Goal: Information Seeking & Learning: Learn about a topic

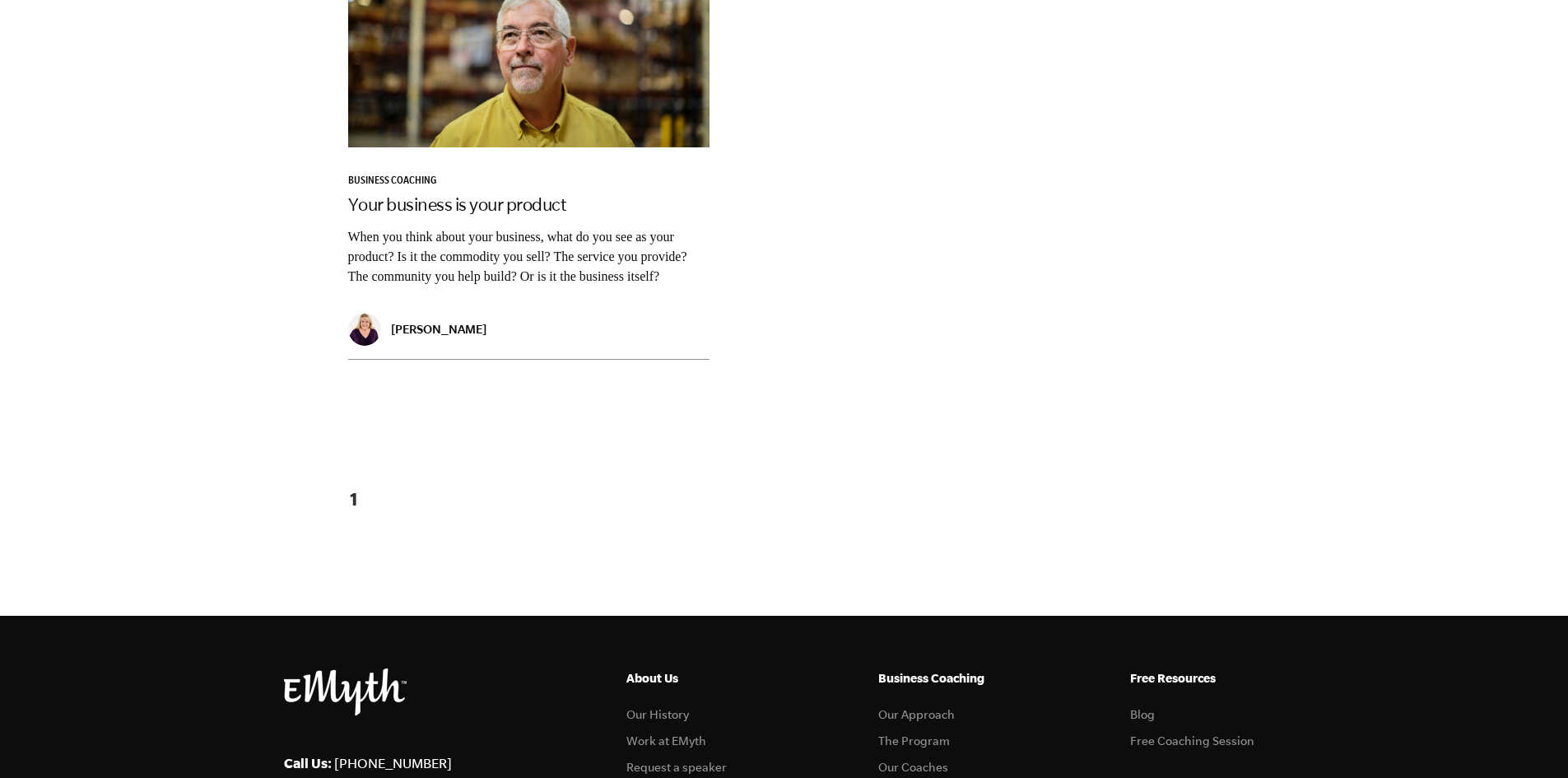
scroll to position [1691, 0]
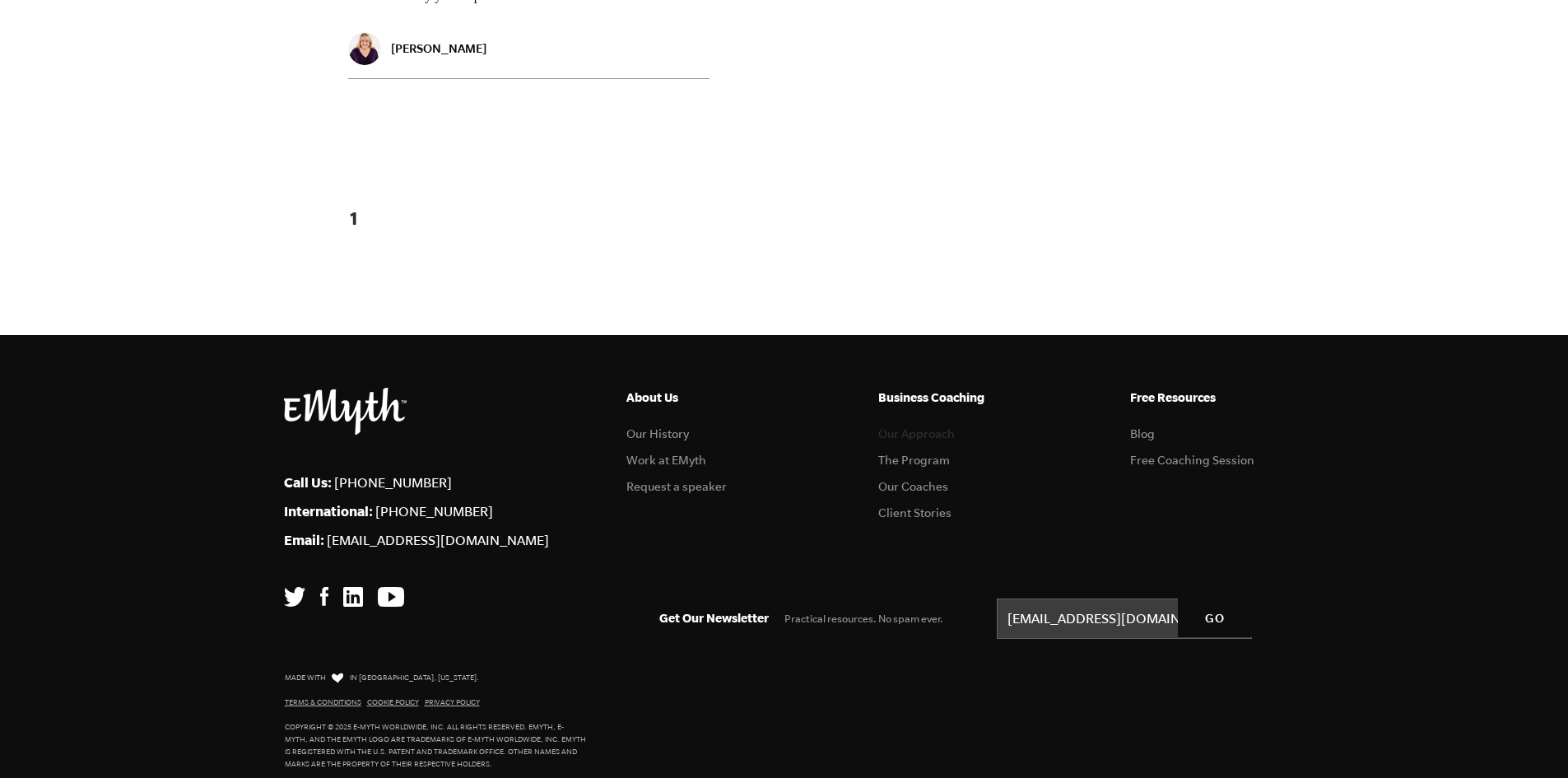
click at [933, 427] on link "Our Approach" at bounding box center [916, 434] width 76 height 13
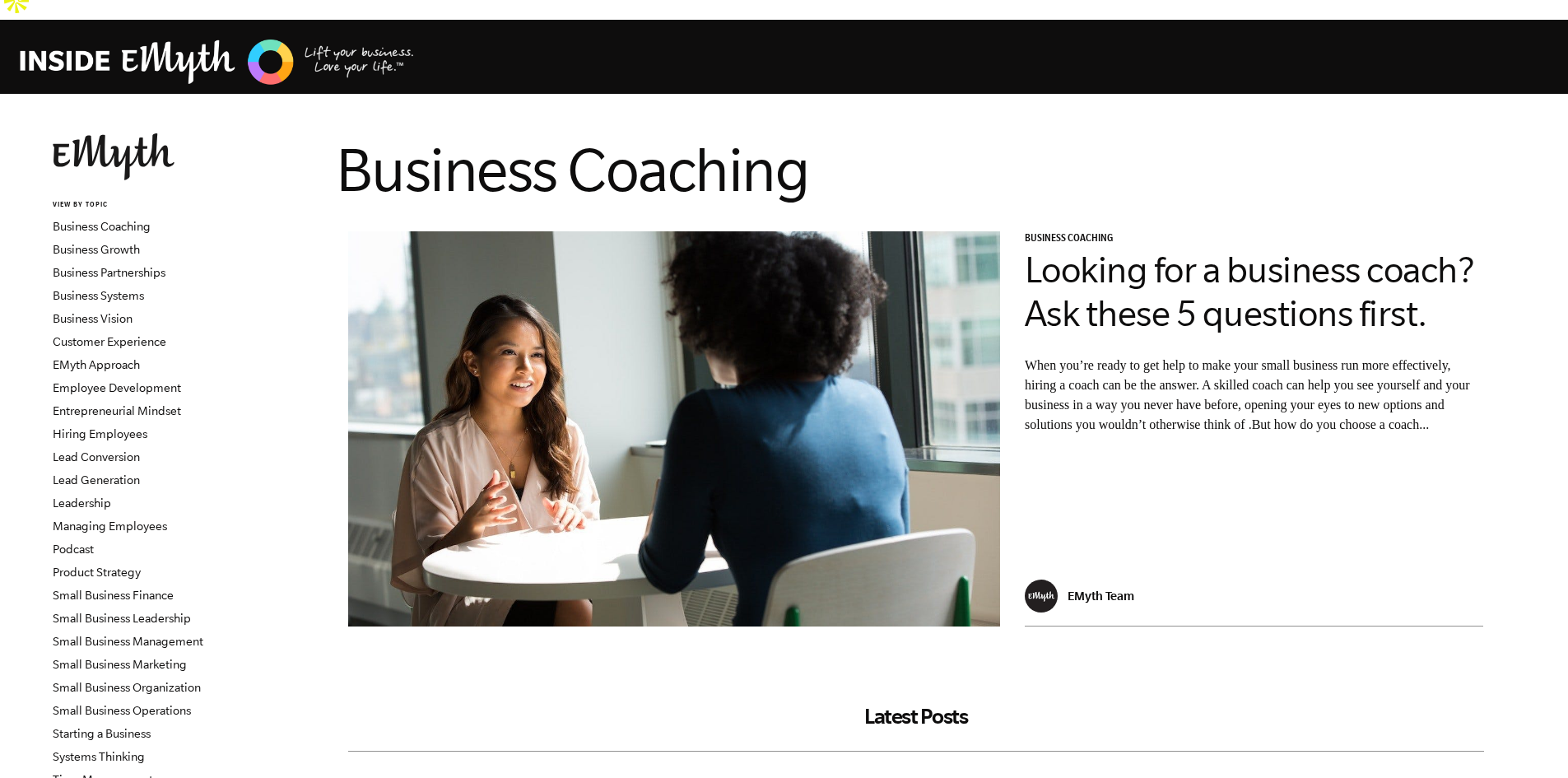
scroll to position [0, 0]
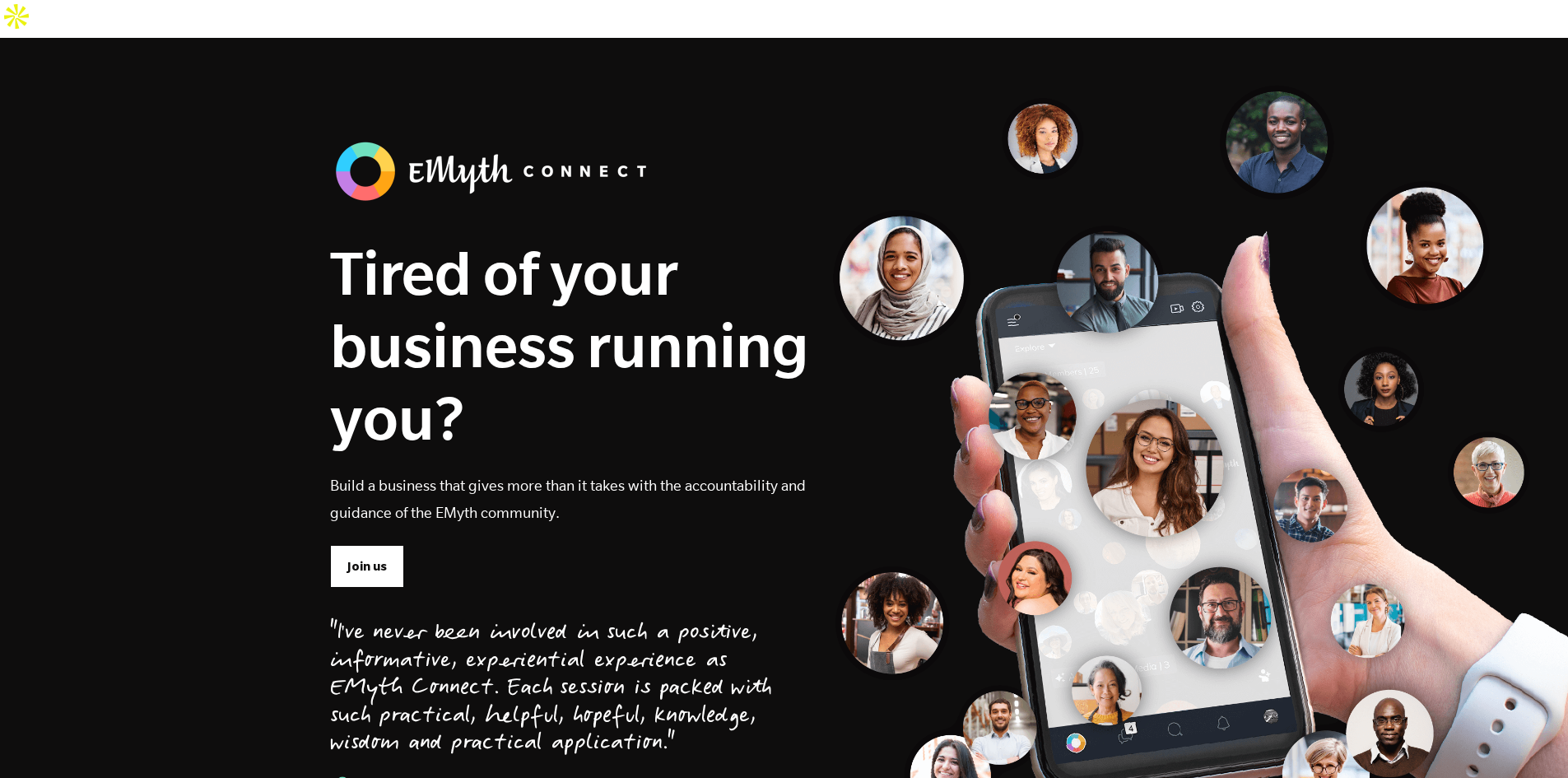
click at [640, 81] on section "Tired of your business running you? Build a business that gives more than it ta…" at bounding box center [784, 478] width 1568 height 882
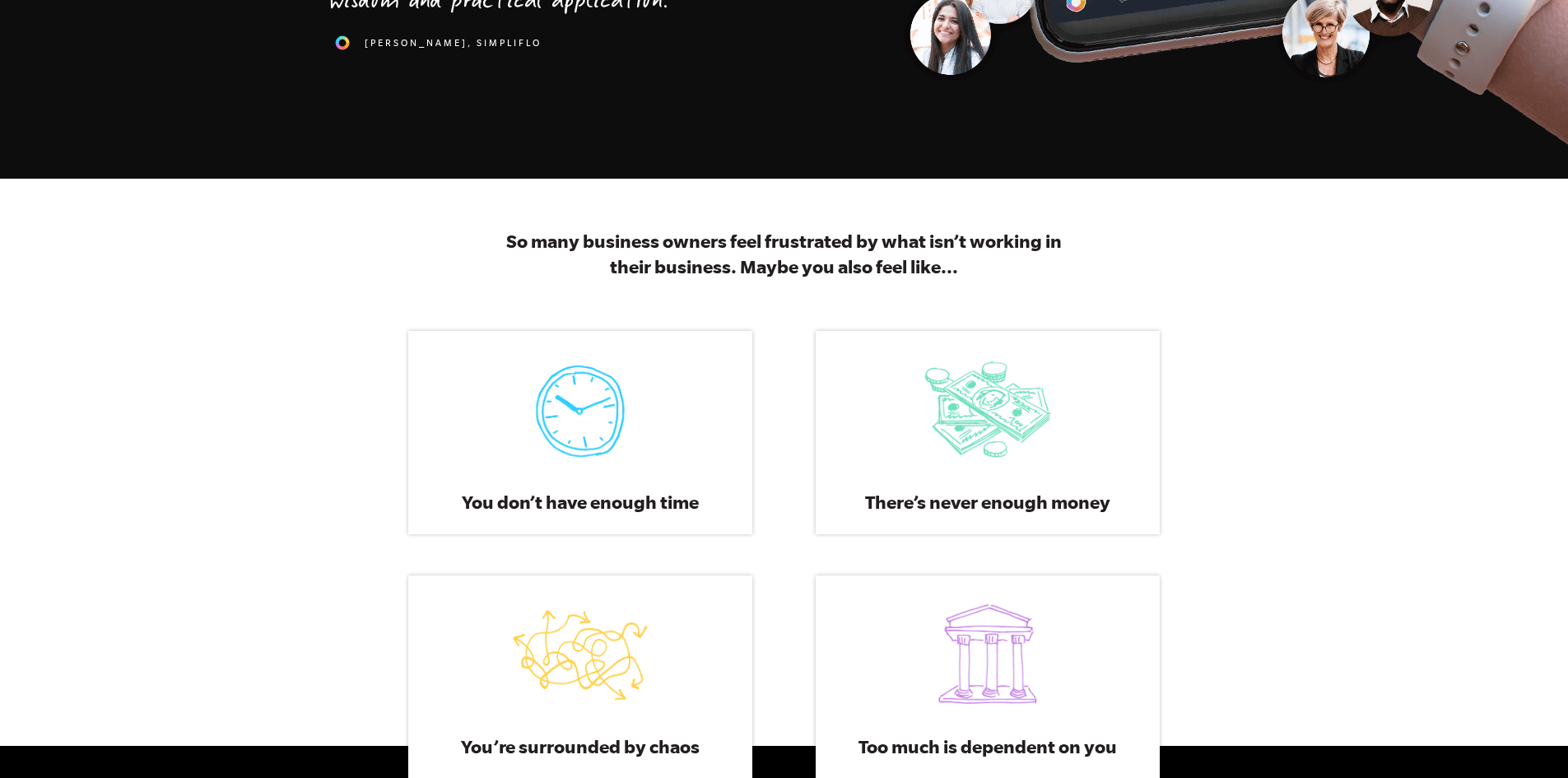
scroll to position [823, 0]
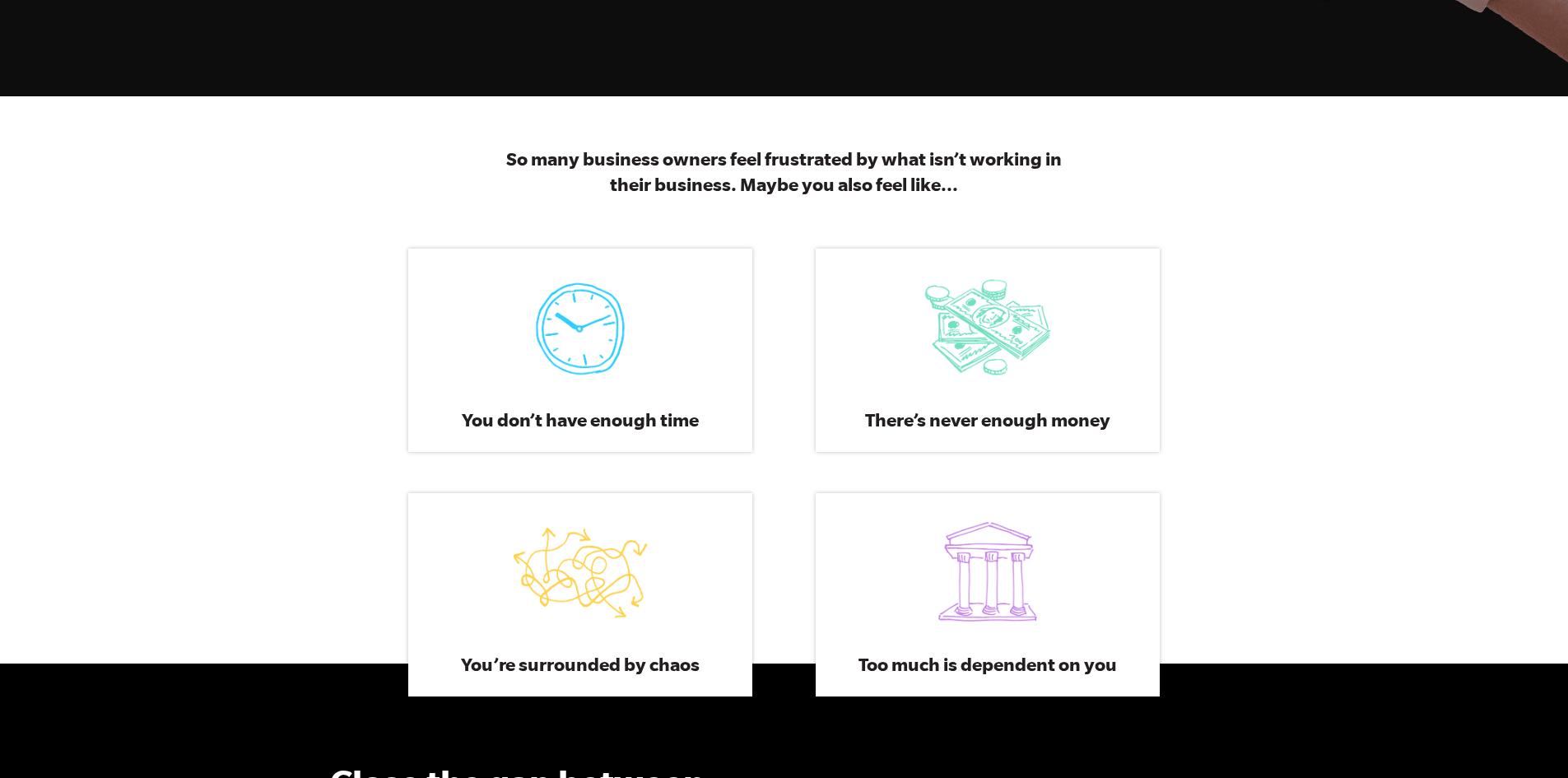
click at [1377, 372] on div "So many business owners feel frustrated by what isn’t working in their business…" at bounding box center [784, 379] width 1568 height 567
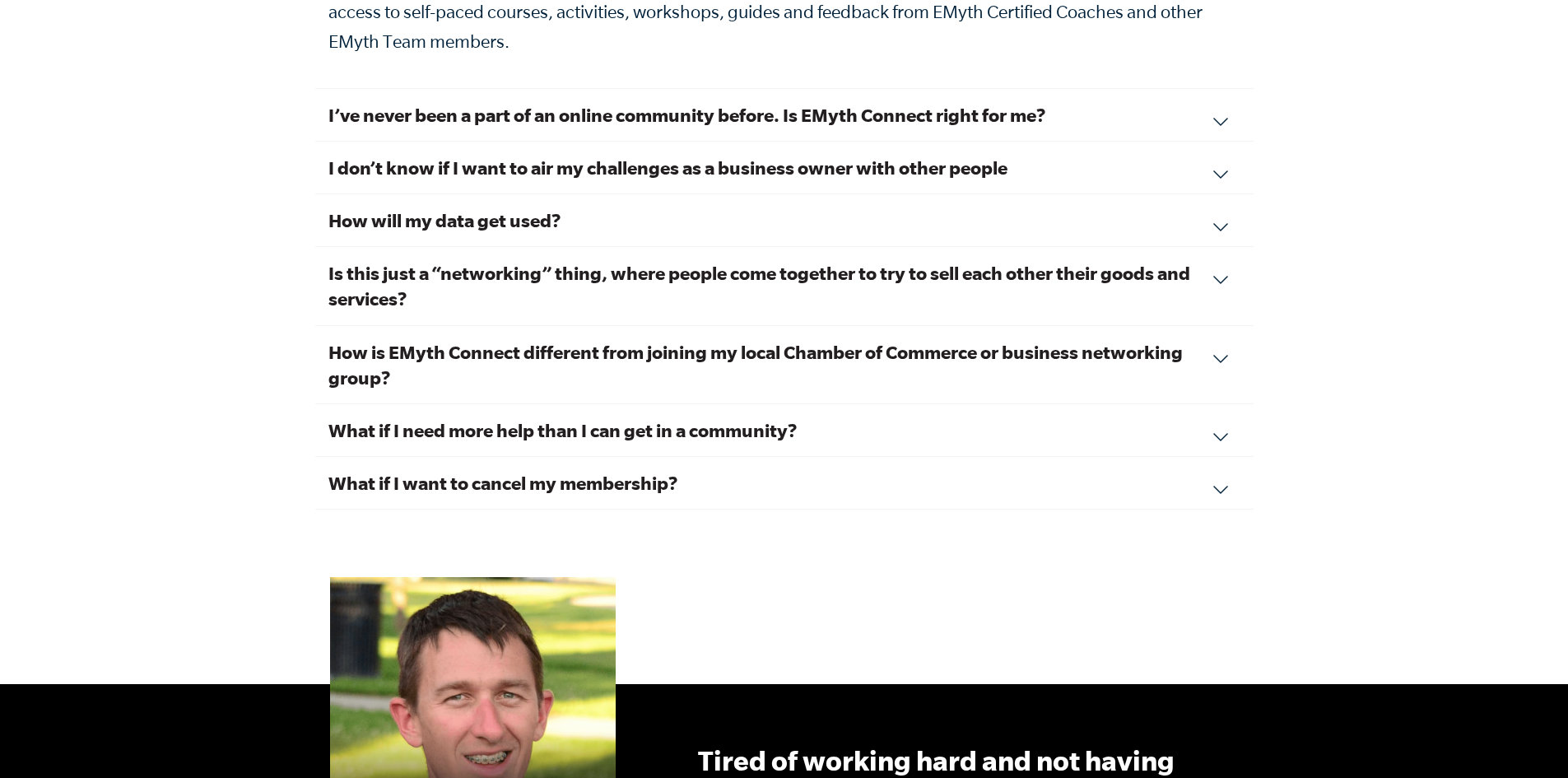
scroll to position [5845, 0]
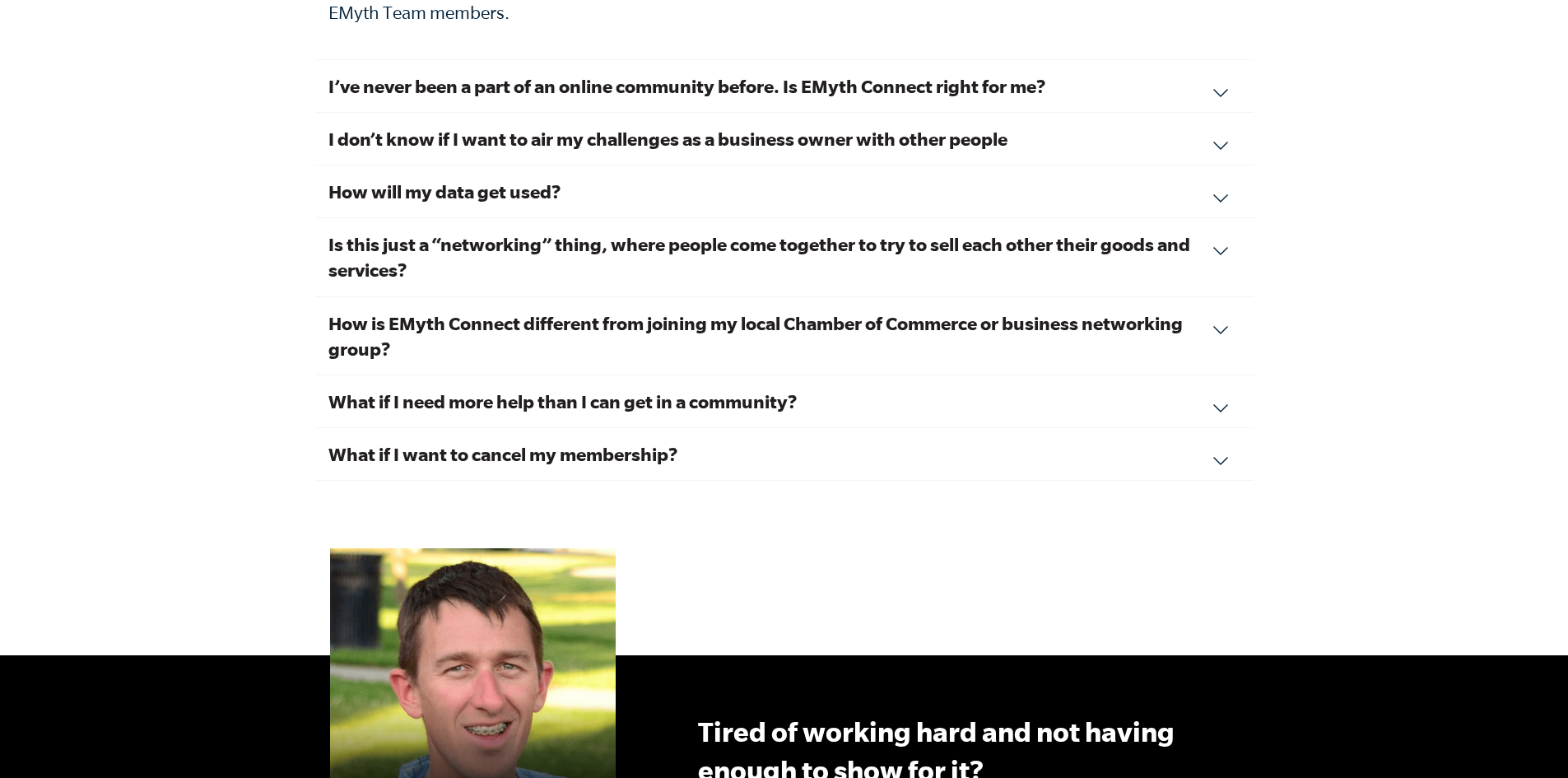
click at [1387, 306] on div "Frequently Asked Questions How much does EMyth Connect cost? Membership in EMyt…" at bounding box center [784, 231] width 1568 height 849
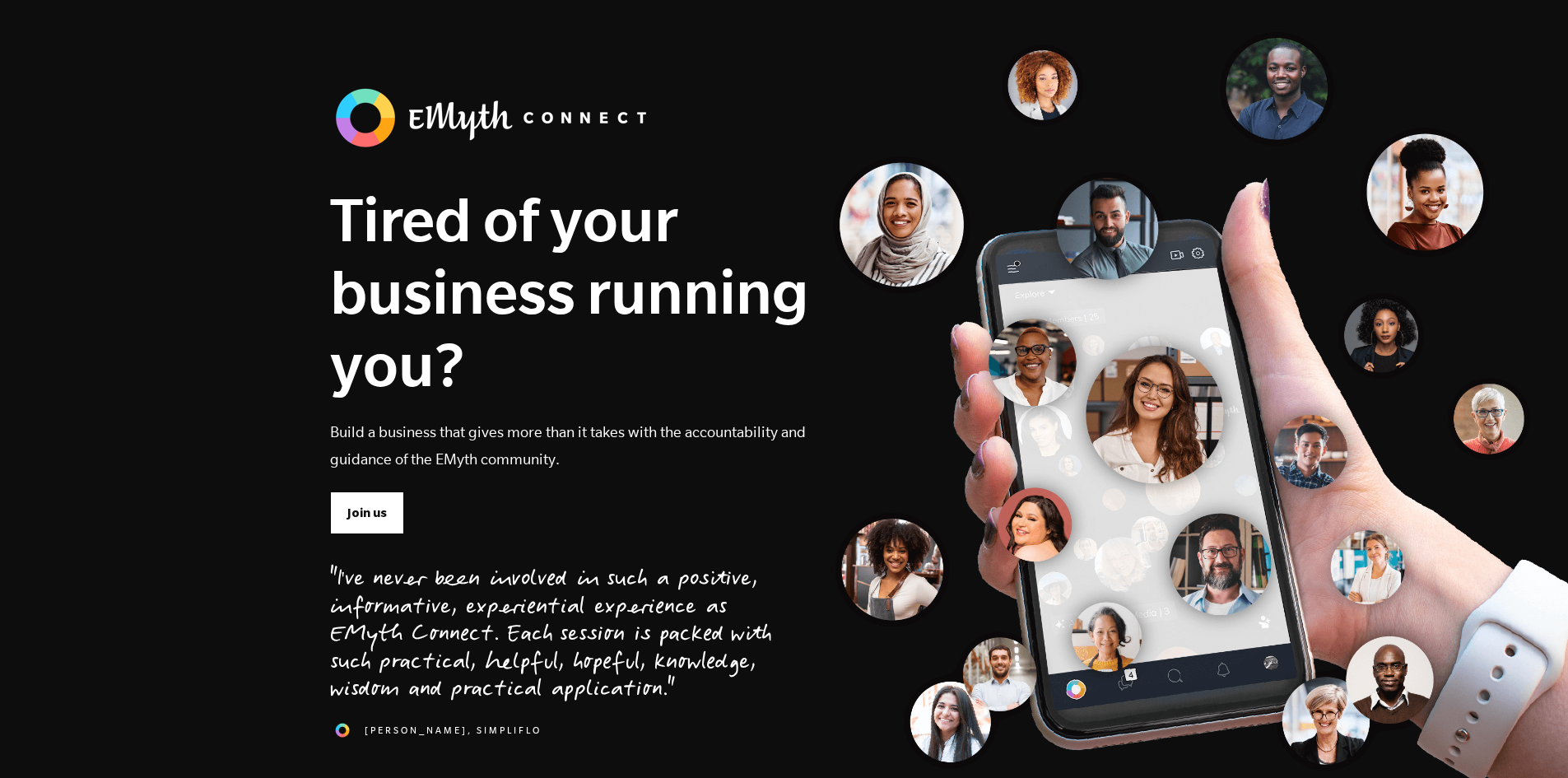
scroll to position [0, 0]
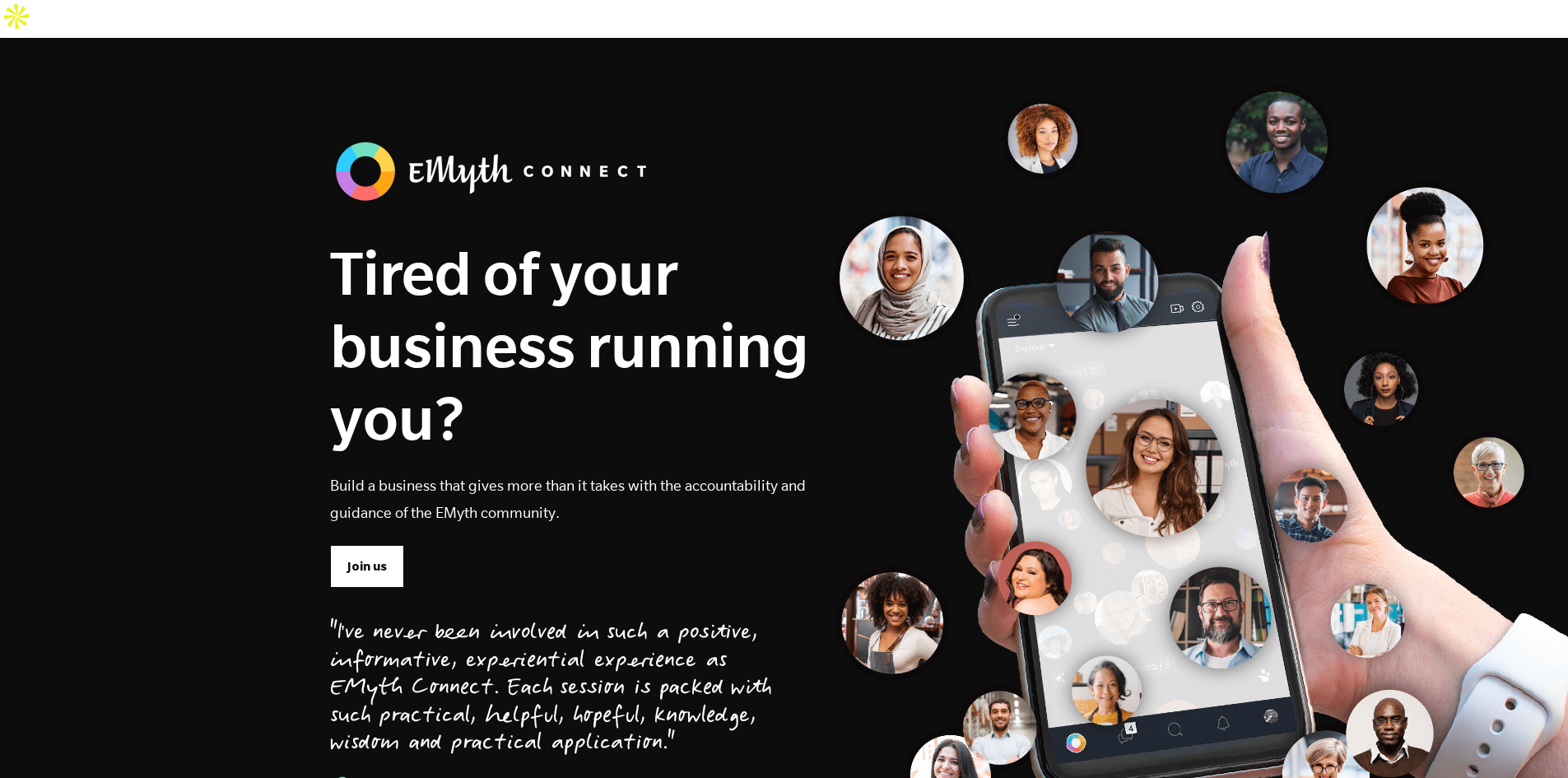
drag, startPoint x: 548, startPoint y: 238, endPoint x: 489, endPoint y: 171, distance: 89.3
click at [534, 237] on h1 "Tired of your business running you?" at bounding box center [569, 345] width 479 height 217
click at [406, 140] on img at bounding box center [494, 171] width 329 height 69
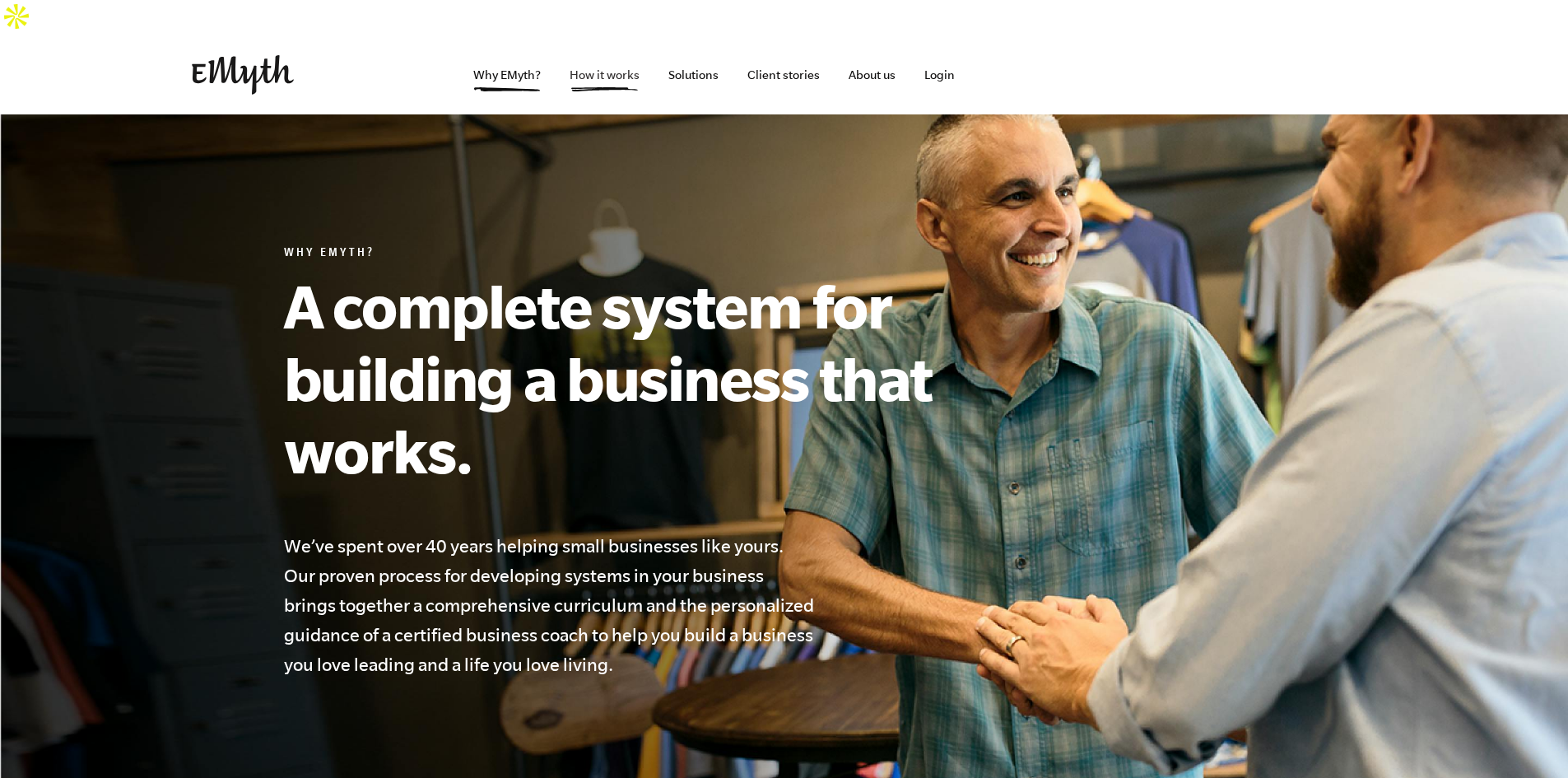
click at [600, 41] on link "How it works" at bounding box center [604, 75] width 96 height 79
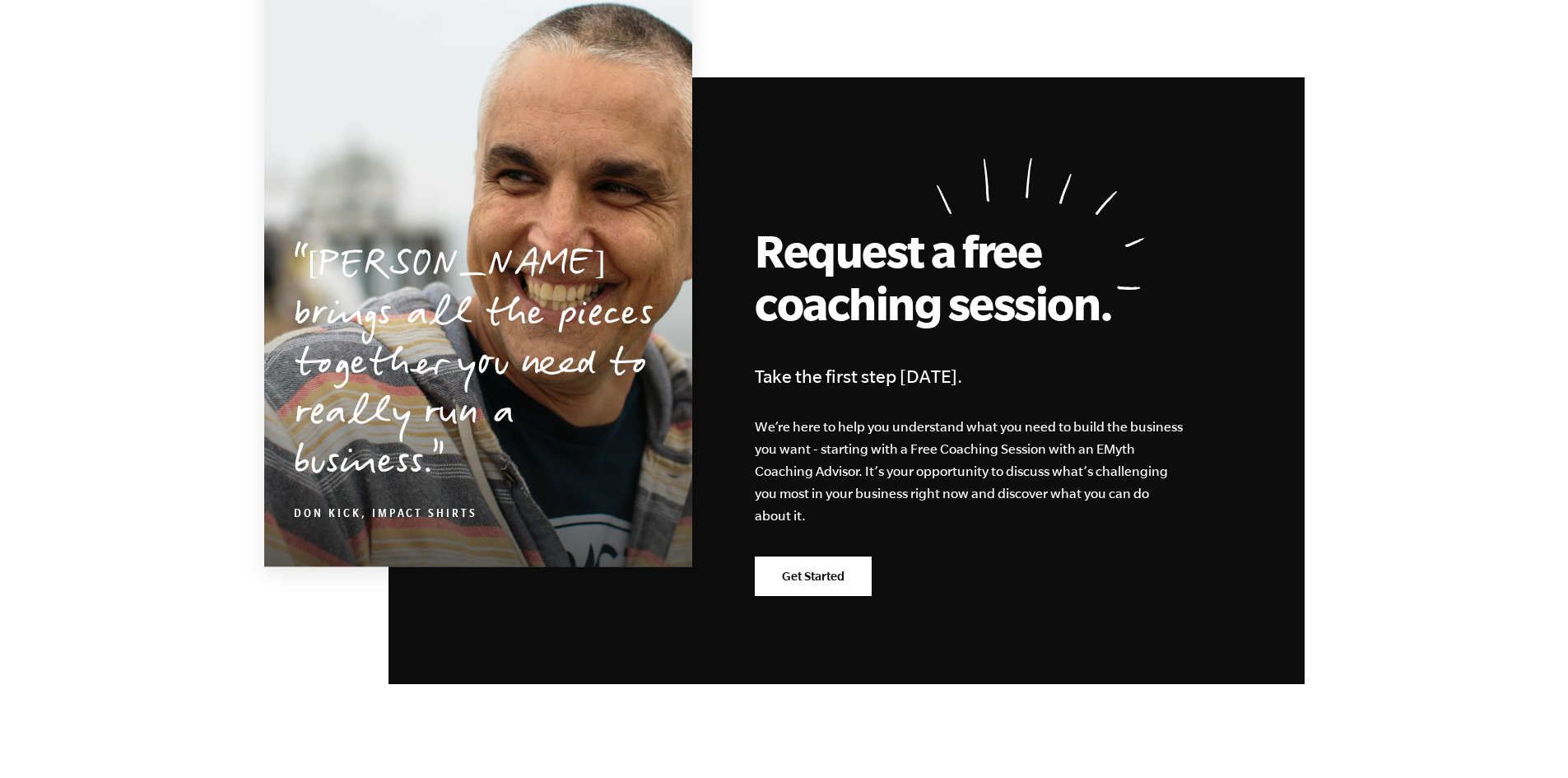
scroll to position [7900, 0]
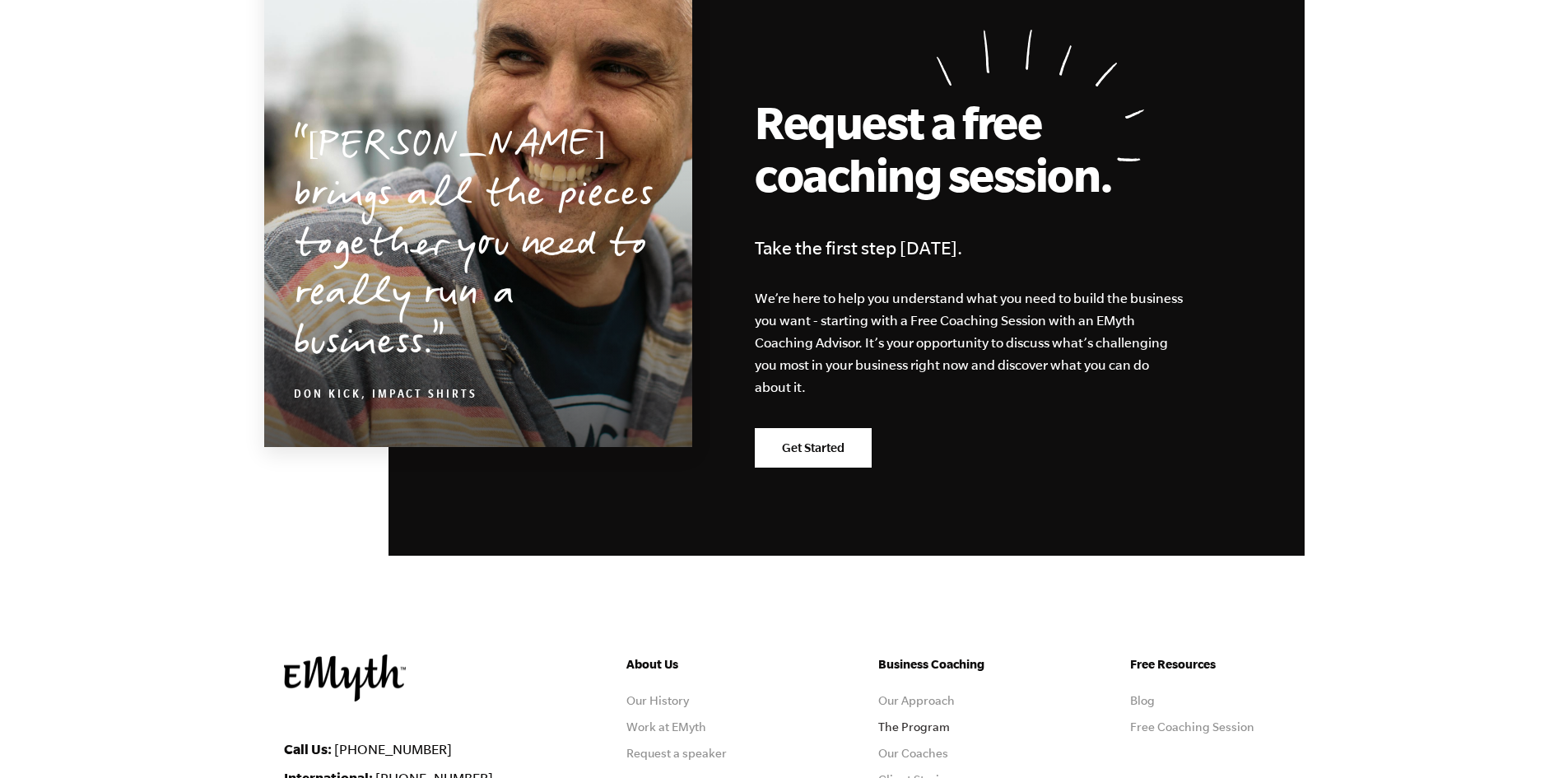
click at [913, 720] on link "The Program" at bounding box center [914, 727] width 72 height 13
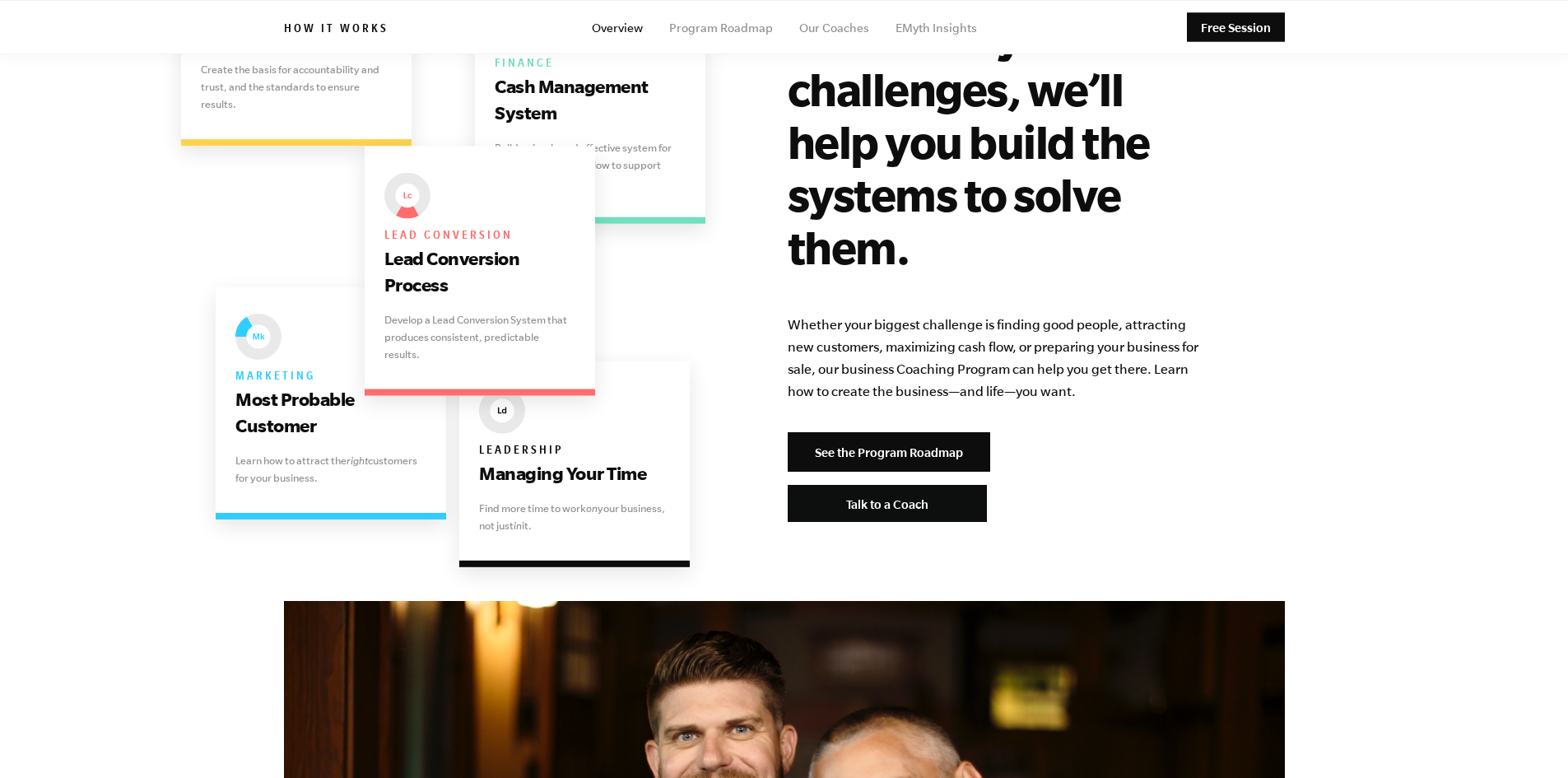
scroll to position [3046, 0]
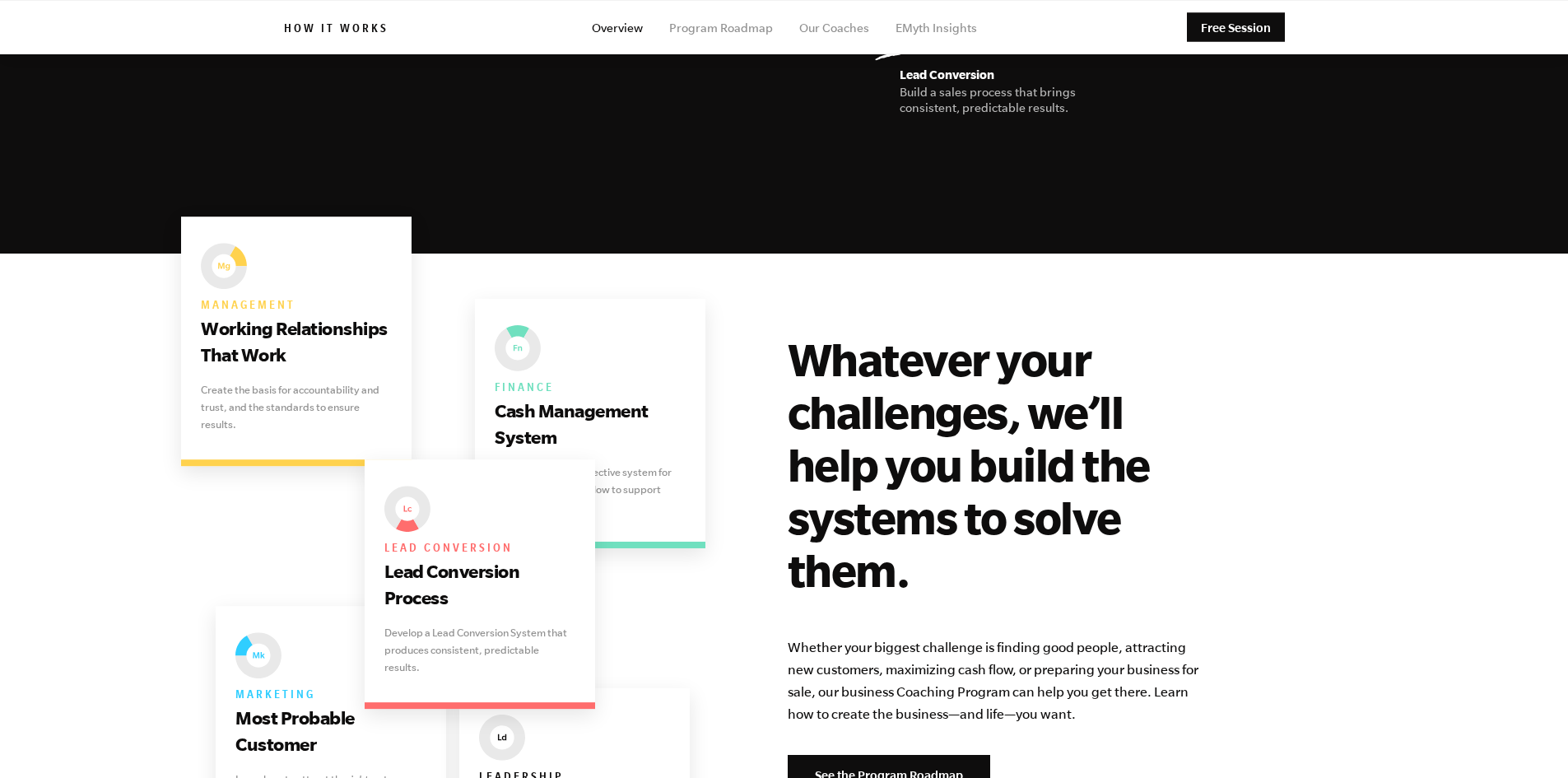
click at [625, 30] on link "Overview" at bounding box center [618, 28] width 51 height 13
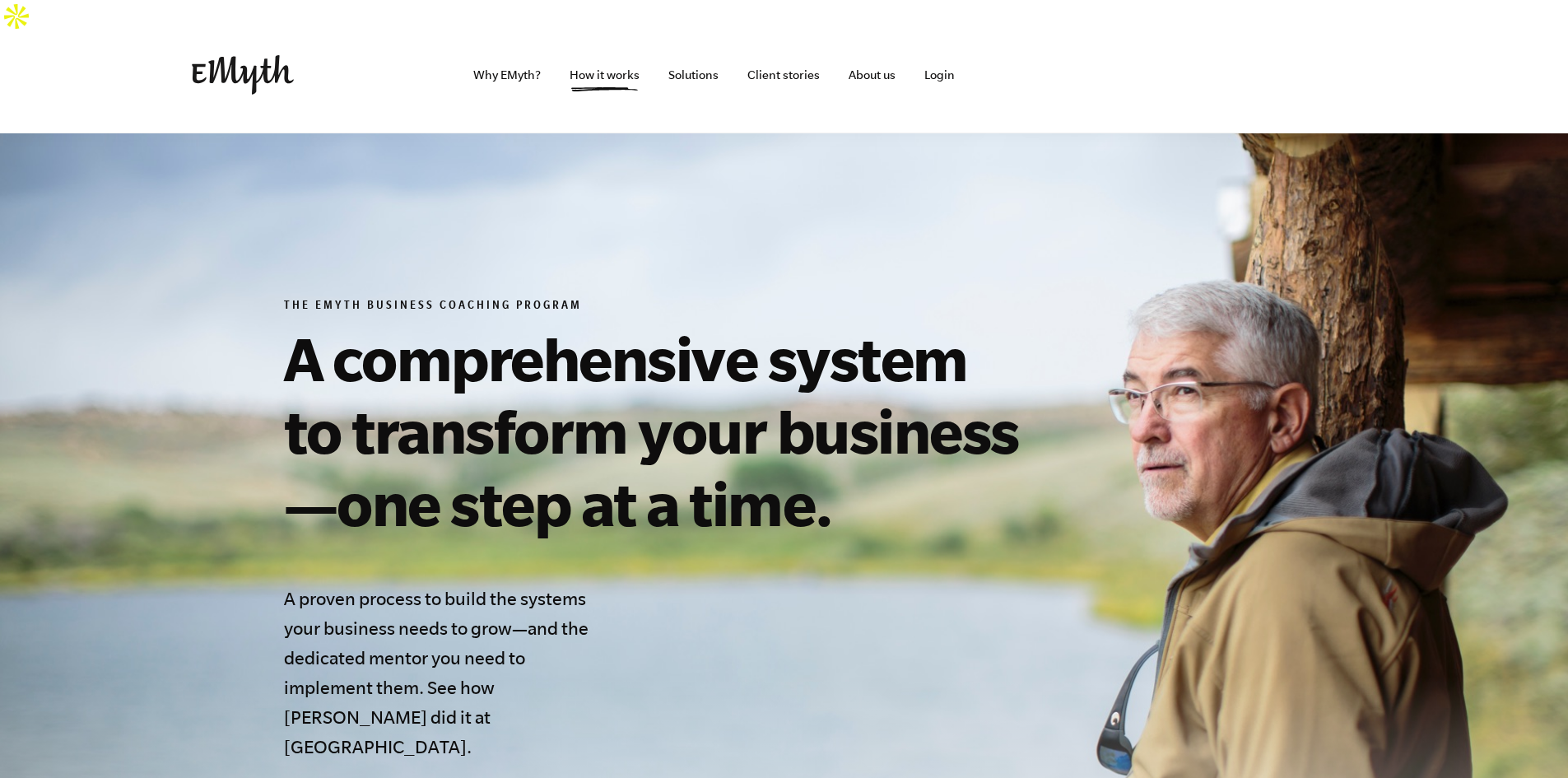
click at [233, 55] on img at bounding box center [242, 74] width 102 height 40
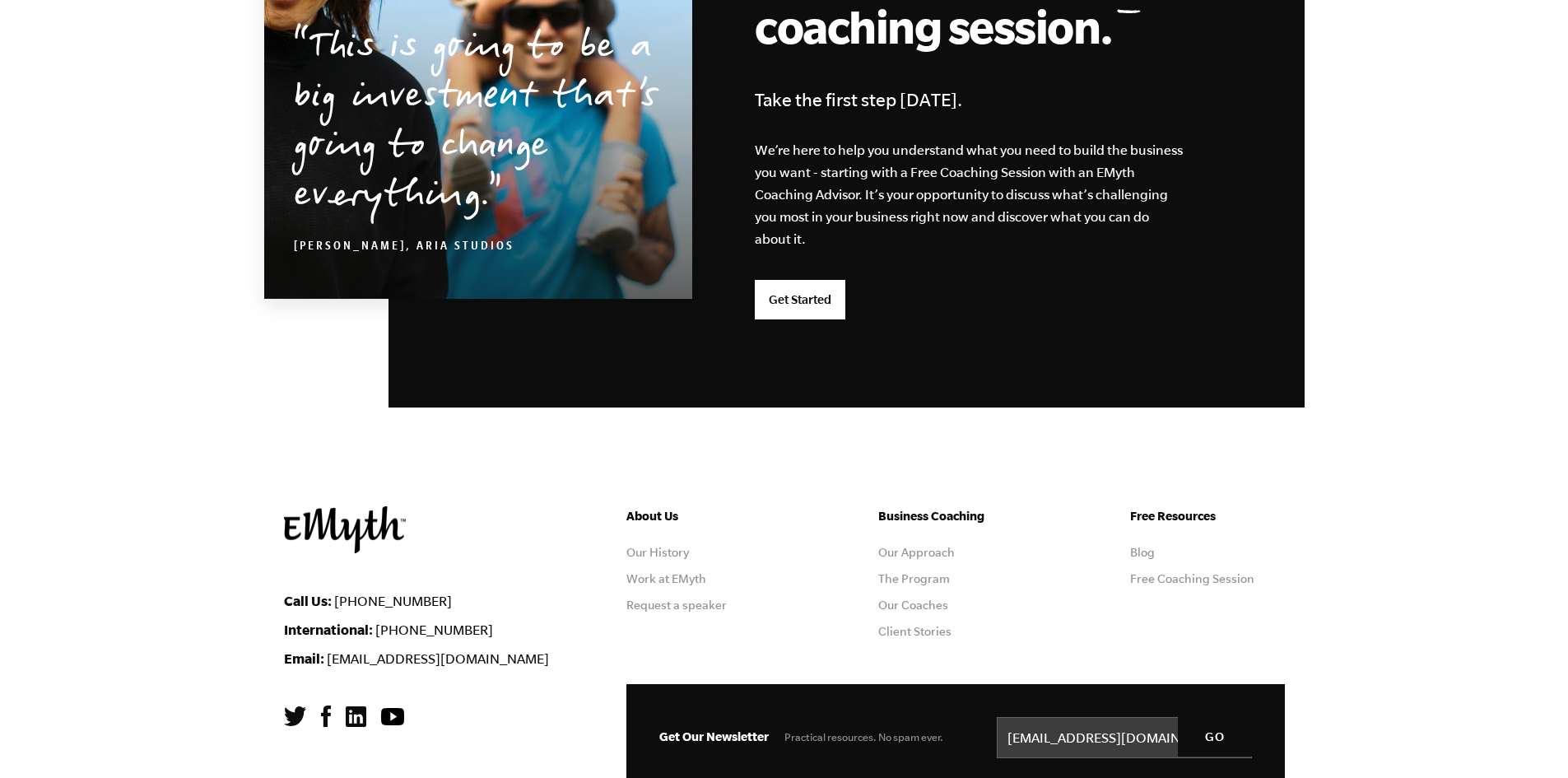
scroll to position [4280, 0]
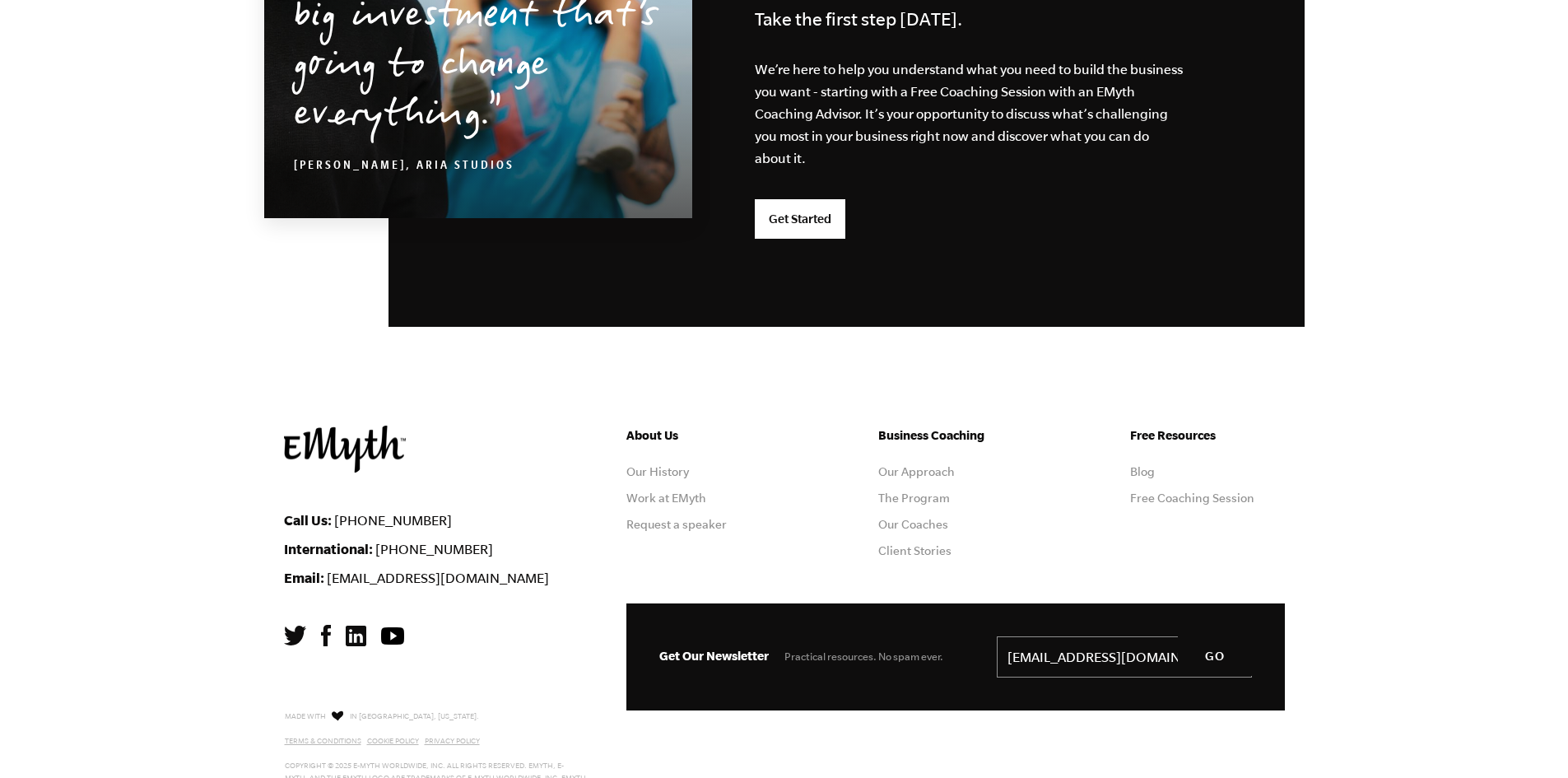
click at [1161, 637] on input "gromak345@gmail.com" at bounding box center [1124, 657] width 256 height 41
click at [1323, 524] on footer "Call Us: 1-800-300-3531 International: +1-541-552-4600 Email: info@emyth.com Ab…" at bounding box center [784, 627] width 1568 height 404
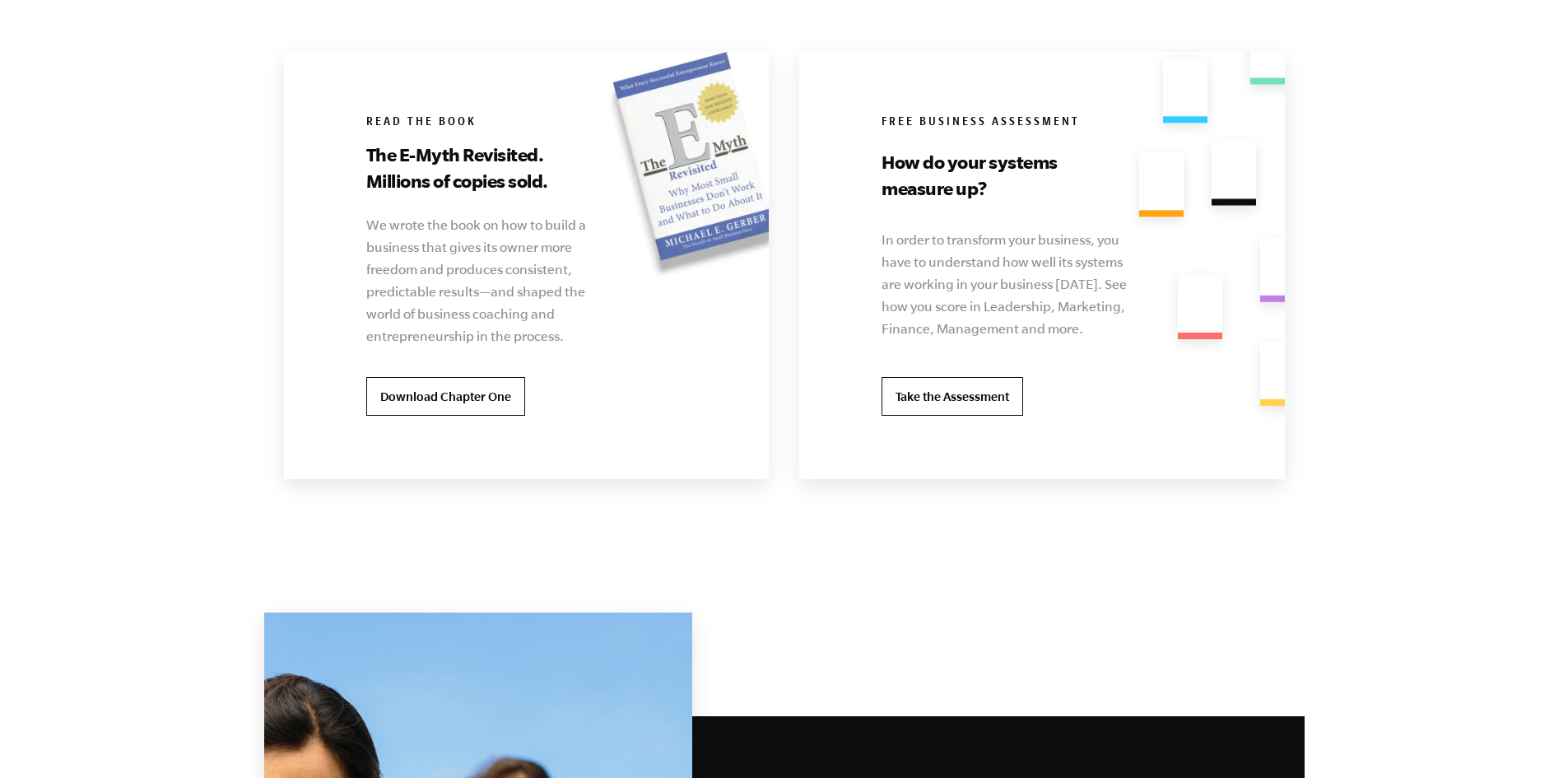
scroll to position [3293, 0]
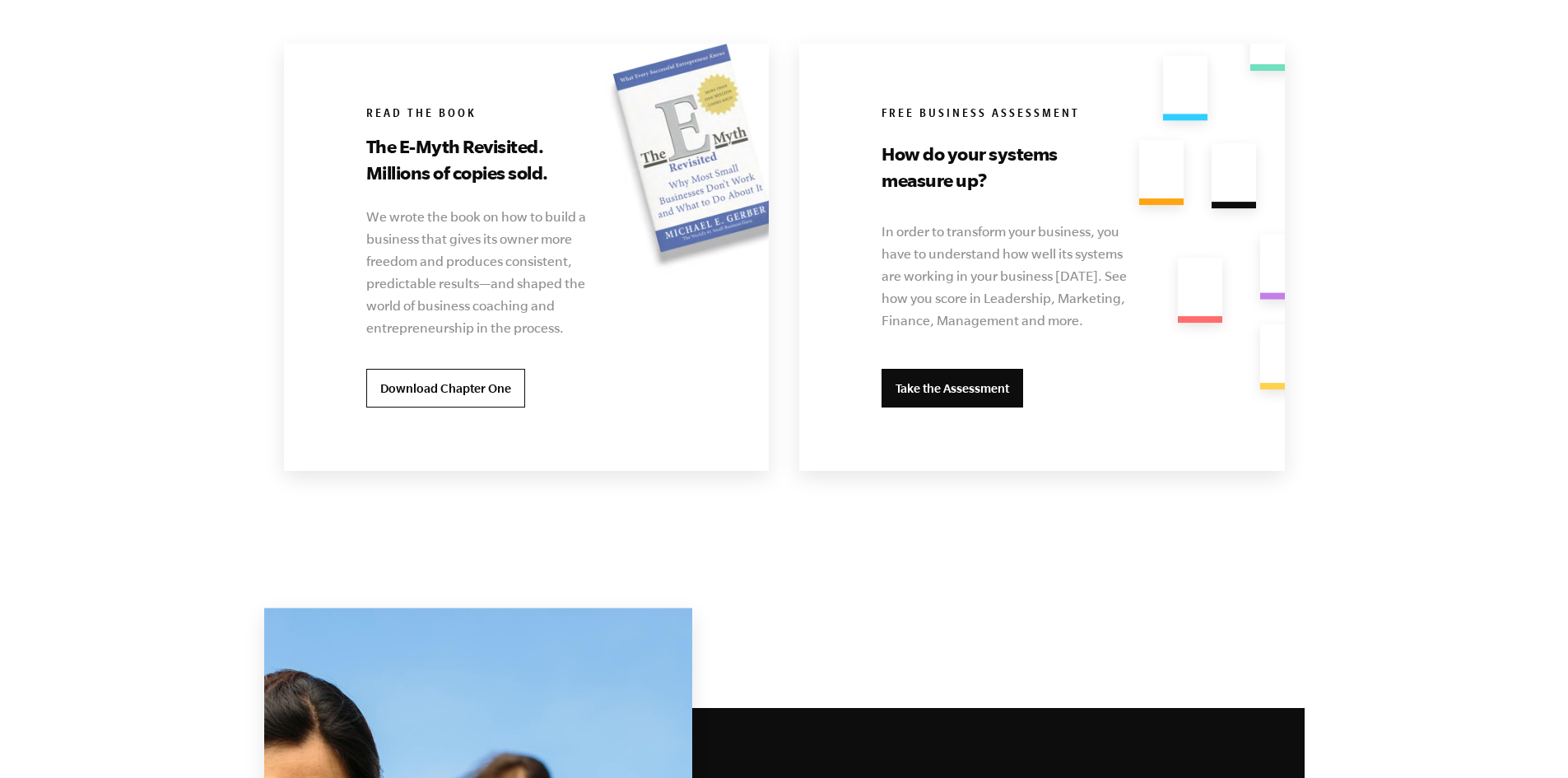
click at [979, 369] on link "Take the Assessment" at bounding box center [952, 389] width 141 height 40
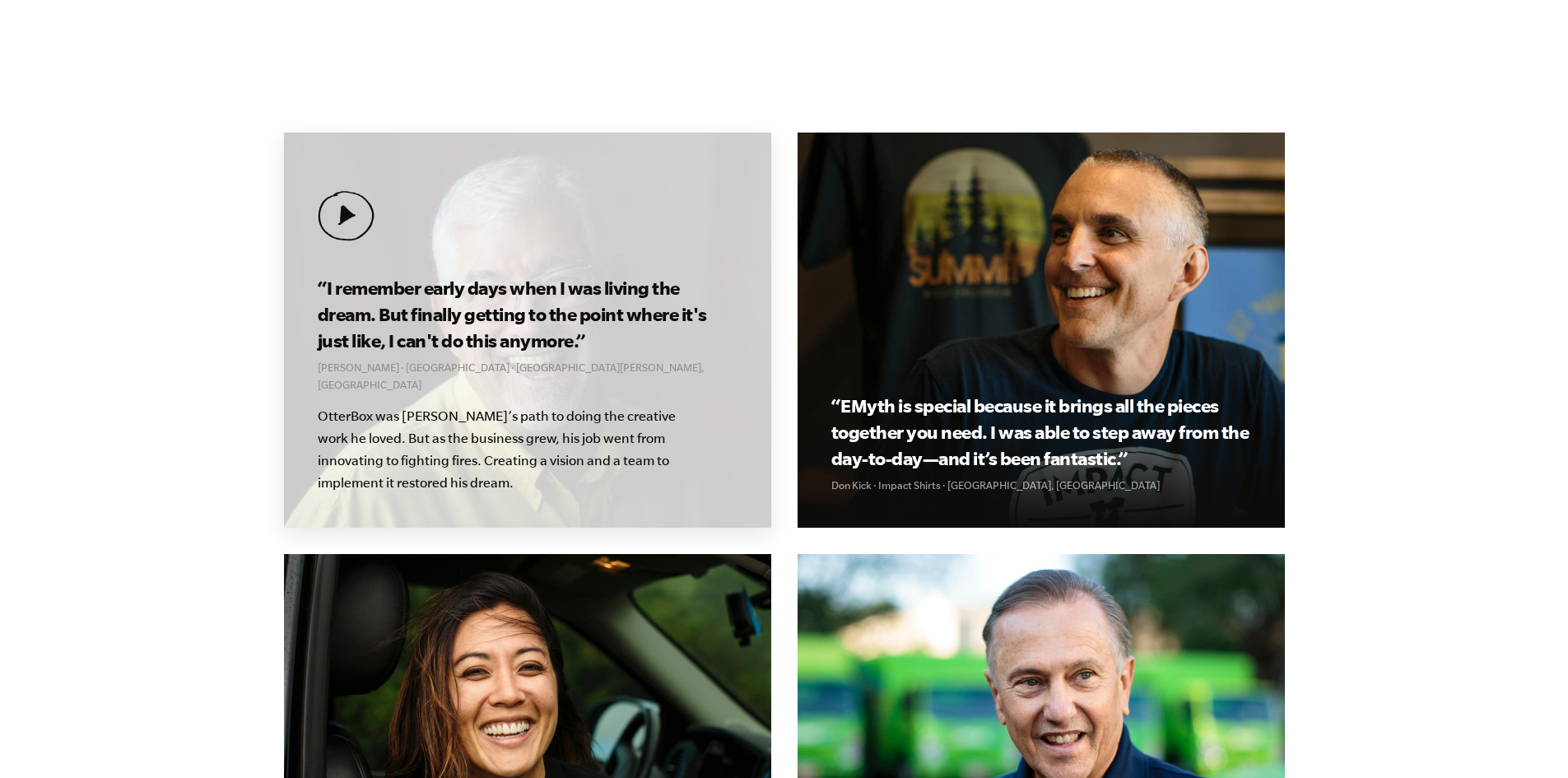
scroll to position [1894, 0]
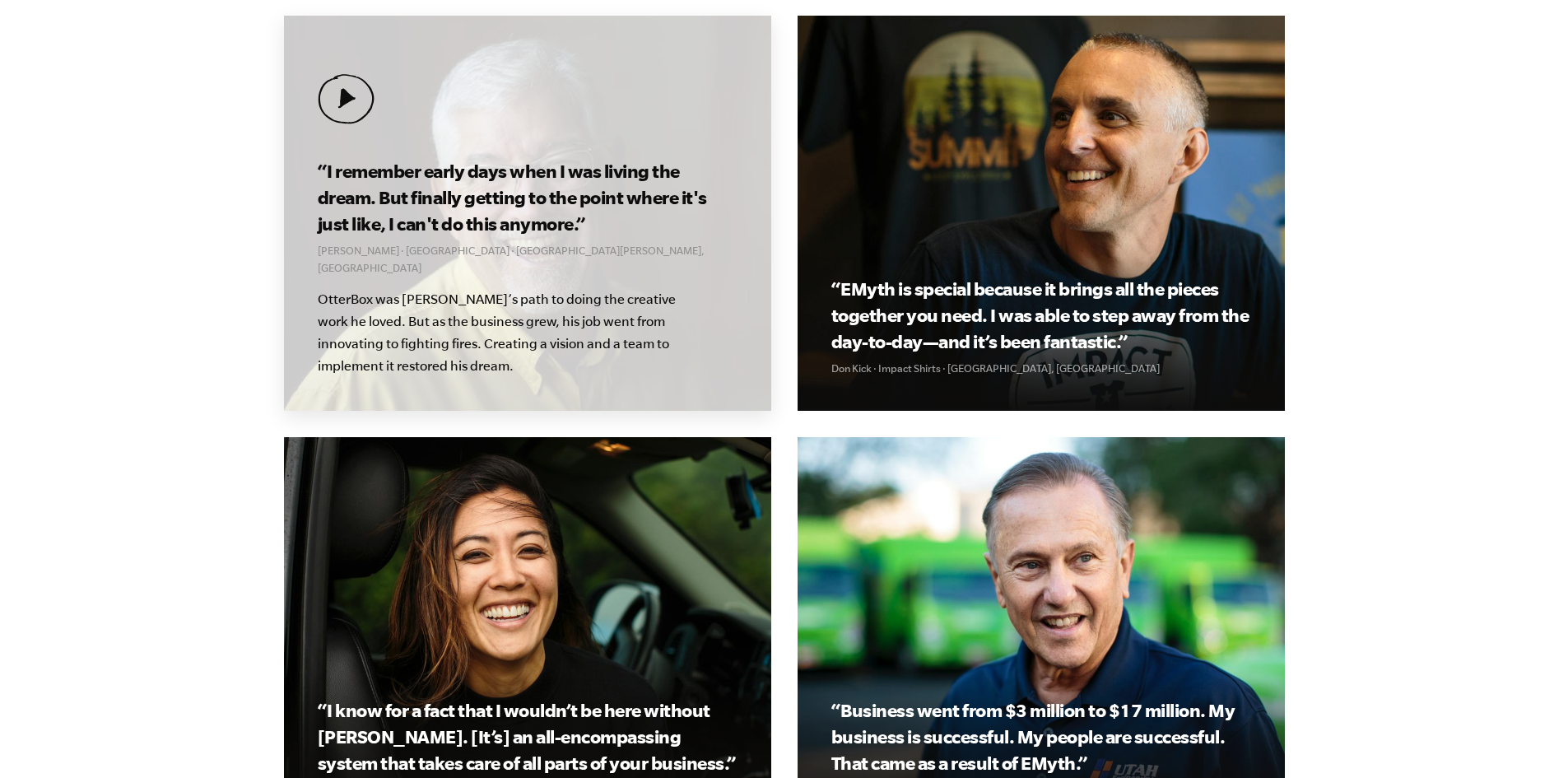
click at [518, 207] on h3 "“I remember early days when I was living the dream. But finally getting to the …" at bounding box center [527, 198] width 419 height 79
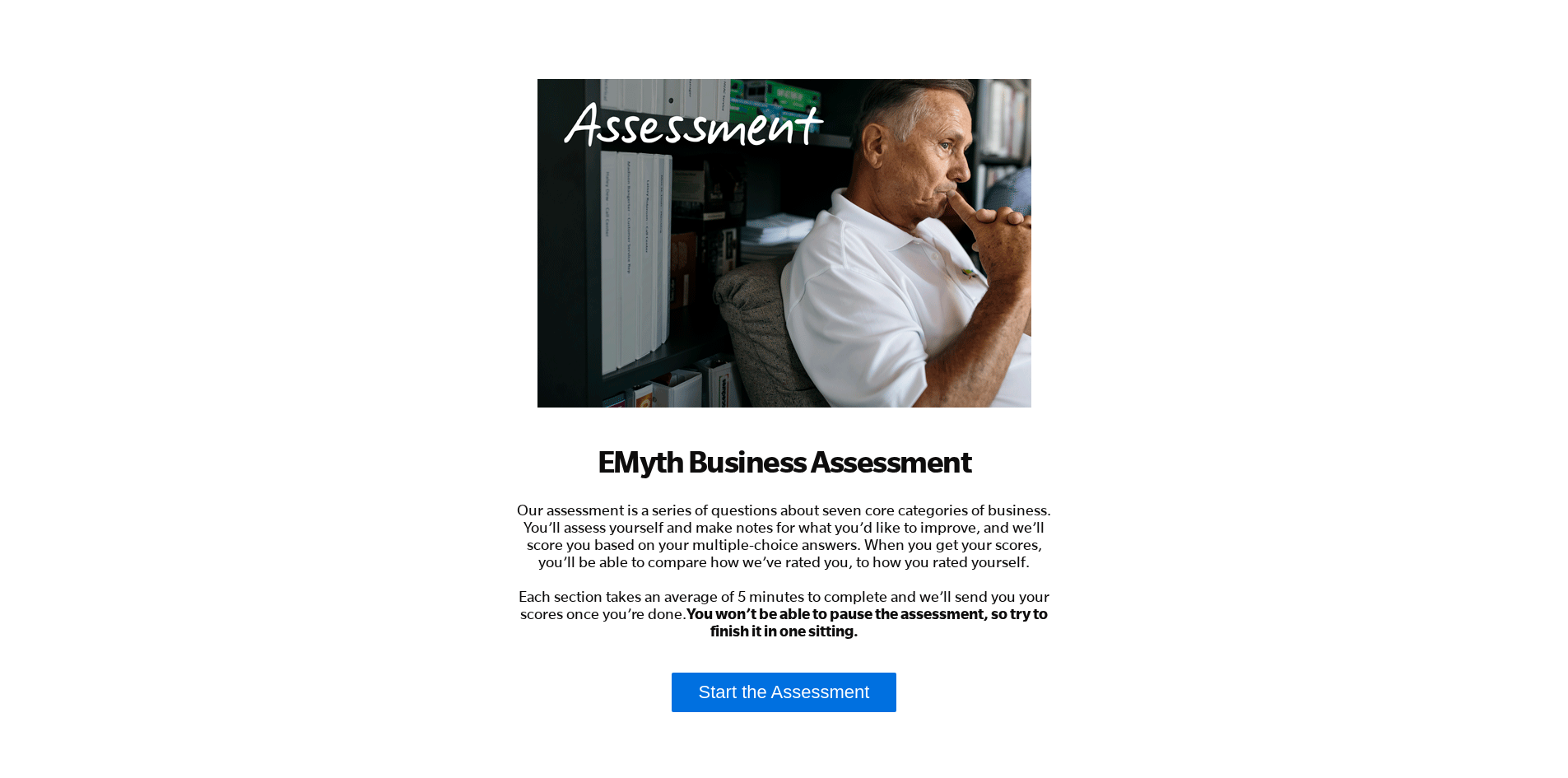
scroll to position [37, 0]
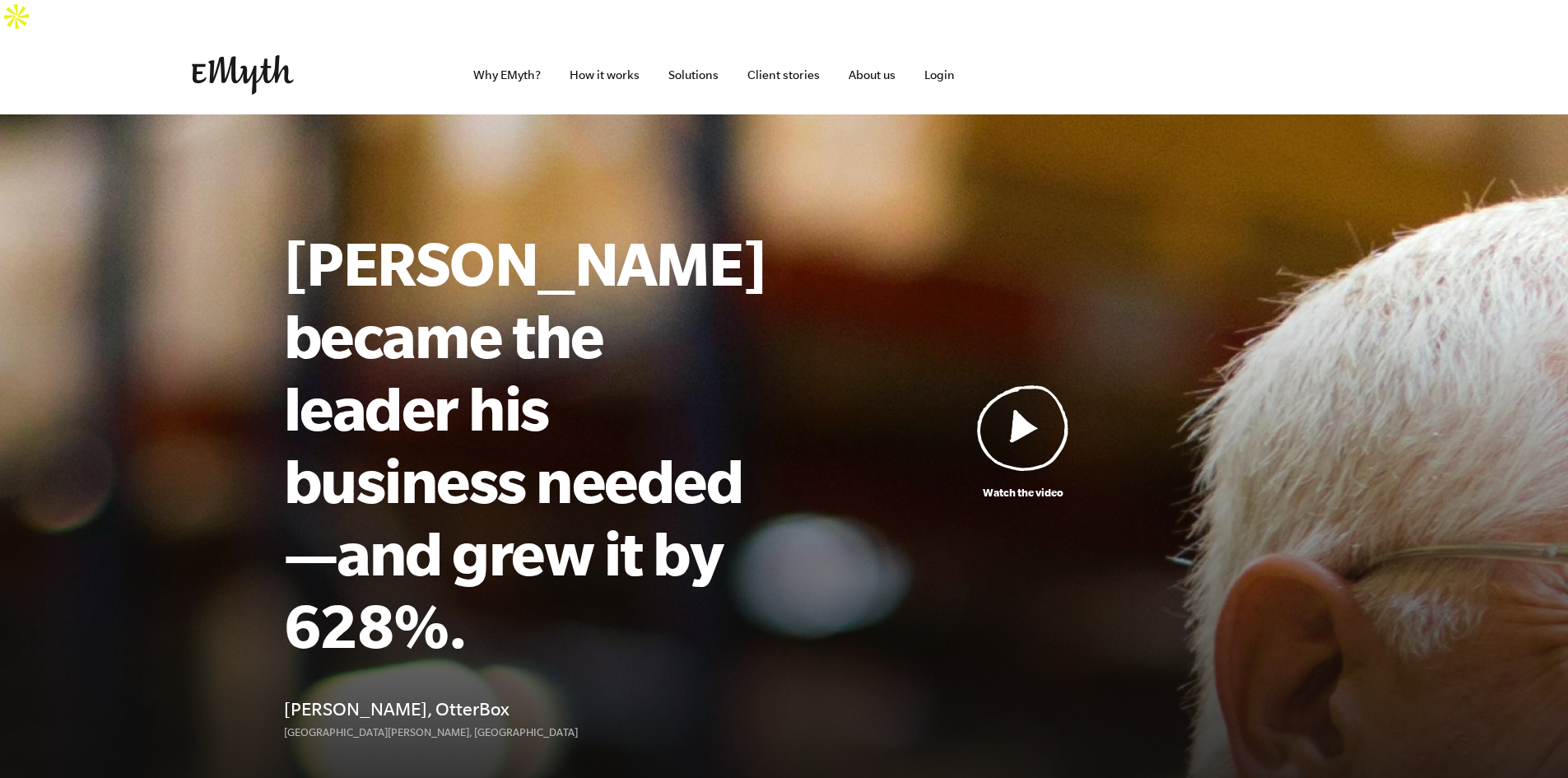
click at [241, 55] on img at bounding box center [242, 74] width 102 height 40
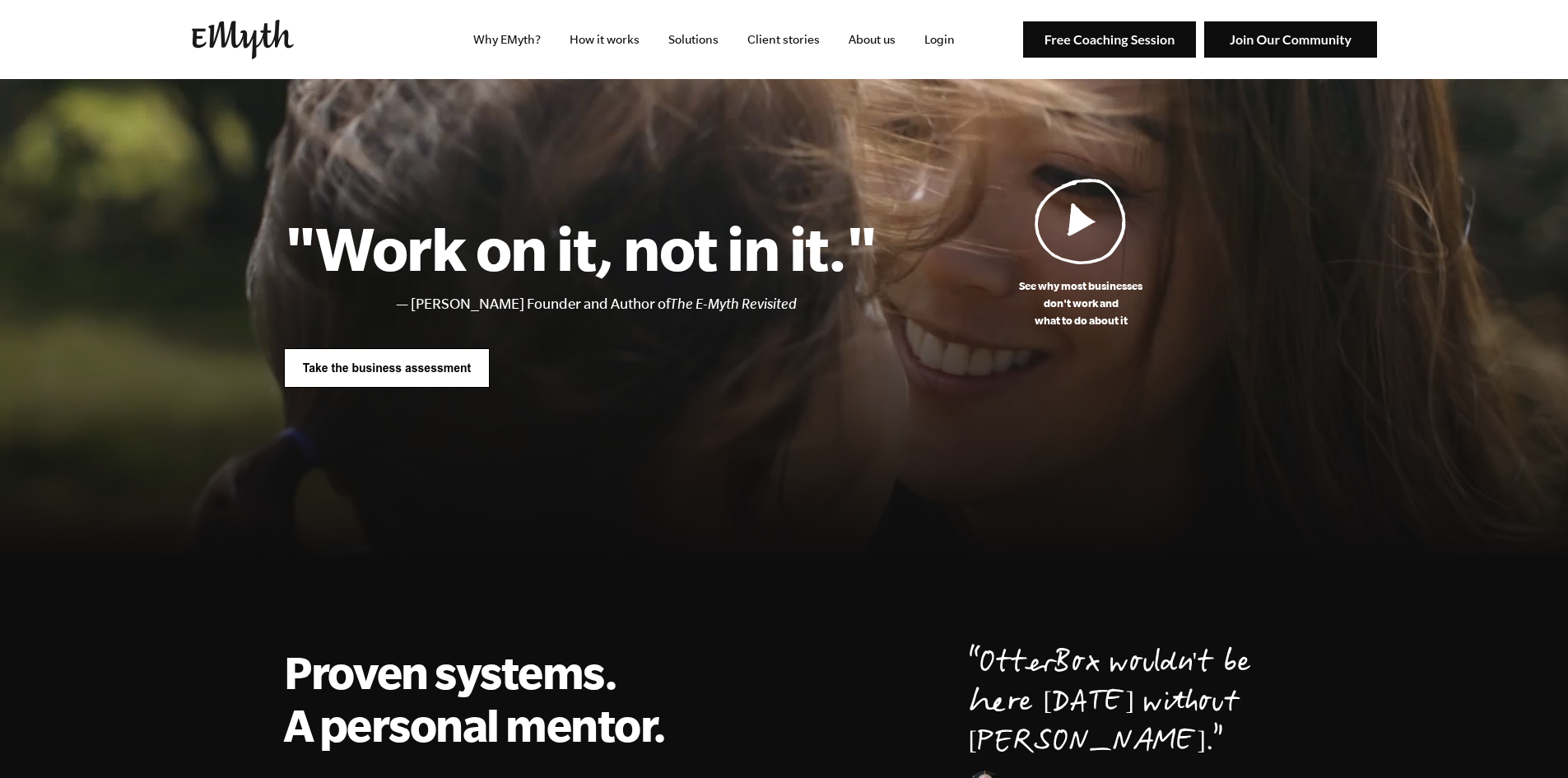
click at [1003, 290] on p "See why most businesses don't work and what to do about it" at bounding box center [1081, 303] width 407 height 52
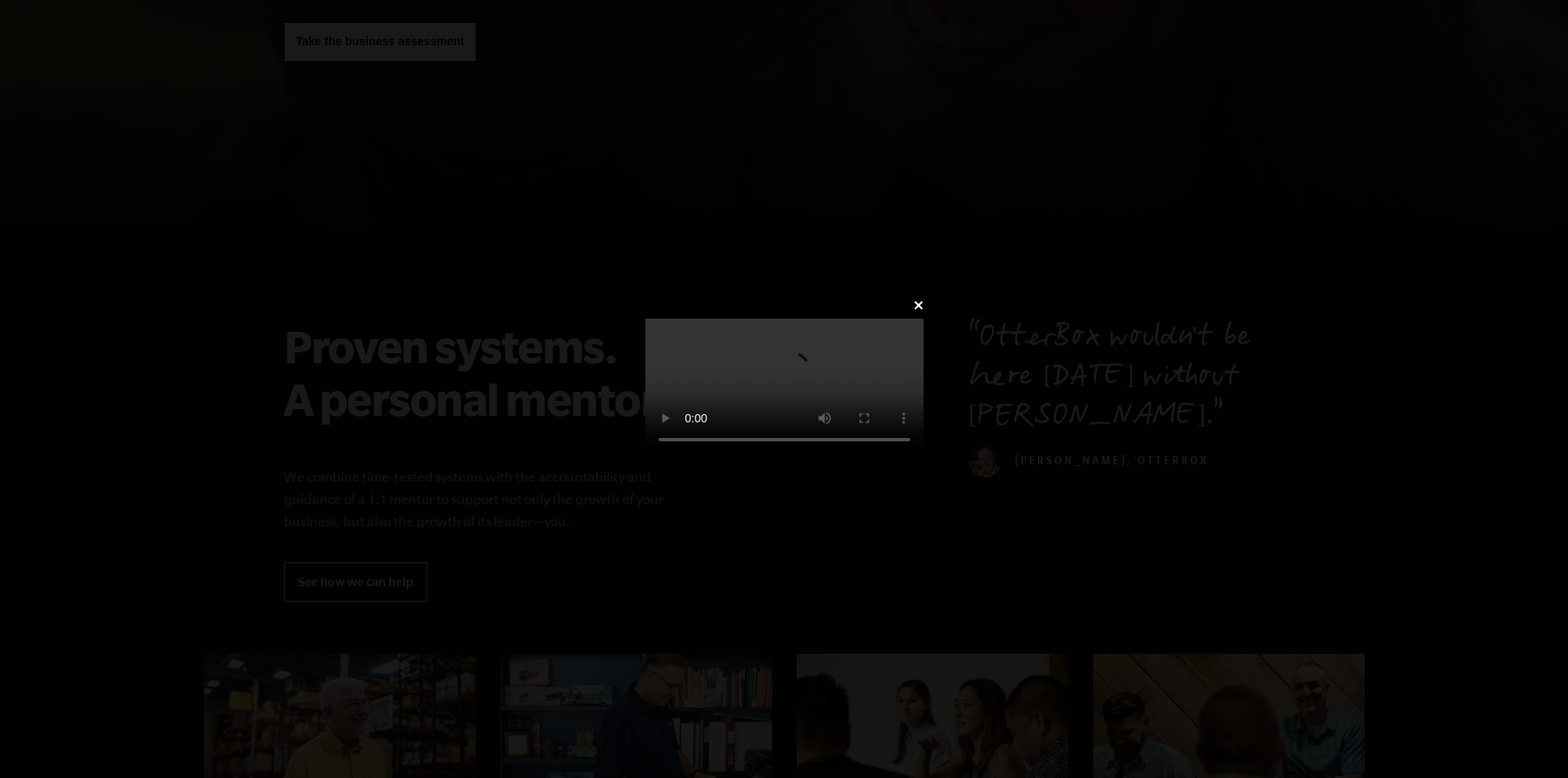
scroll to position [411, 0]
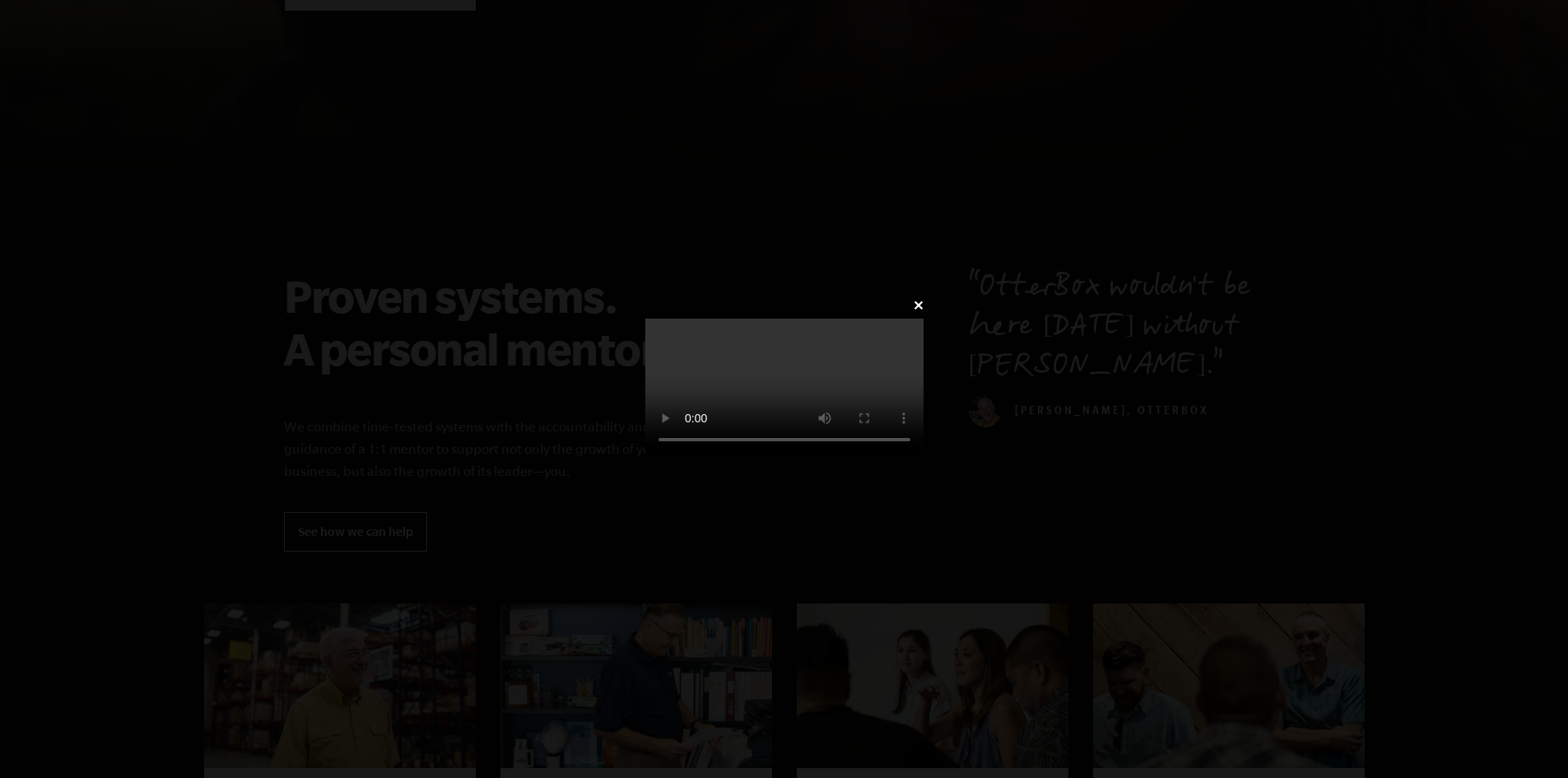
click at [645, 319] on video at bounding box center [784, 389] width 278 height 140
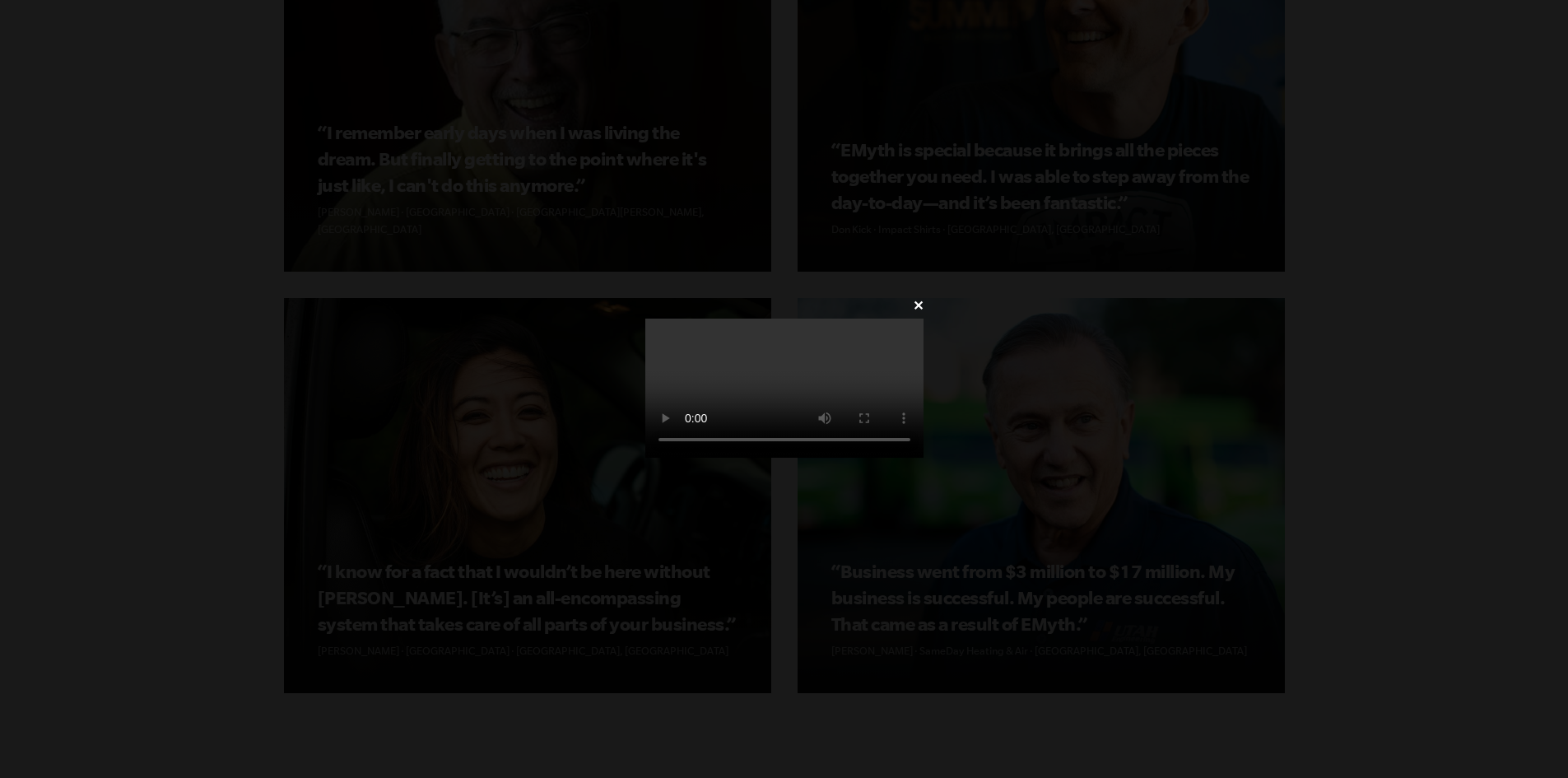
scroll to position [2223, 0]
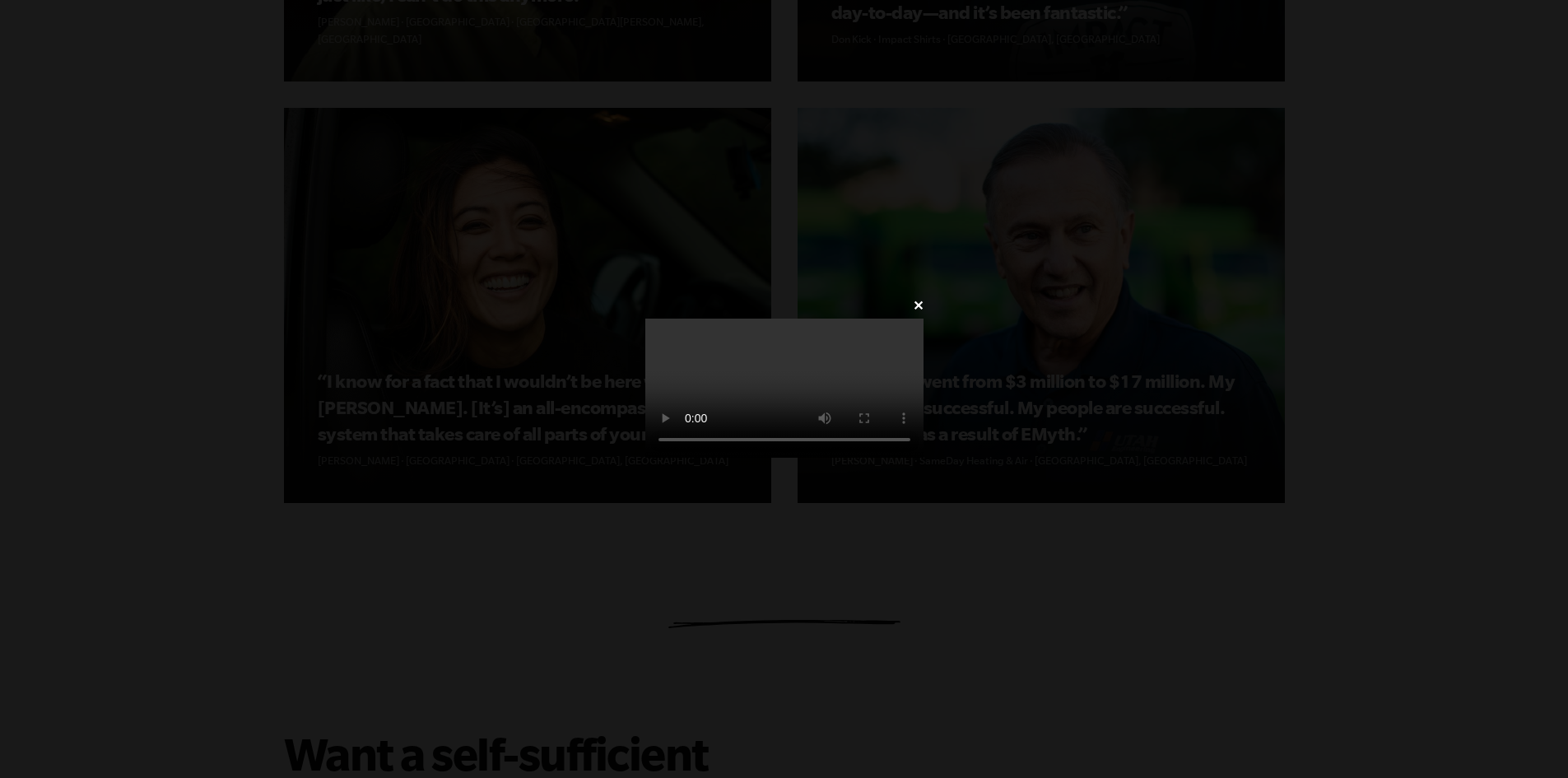
click at [949, 485] on div "✕" at bounding box center [784, 389] width 327 height 191
click at [923, 457] on video at bounding box center [784, 389] width 278 height 140
click at [620, 294] on div "✕" at bounding box center [784, 389] width 327 height 191
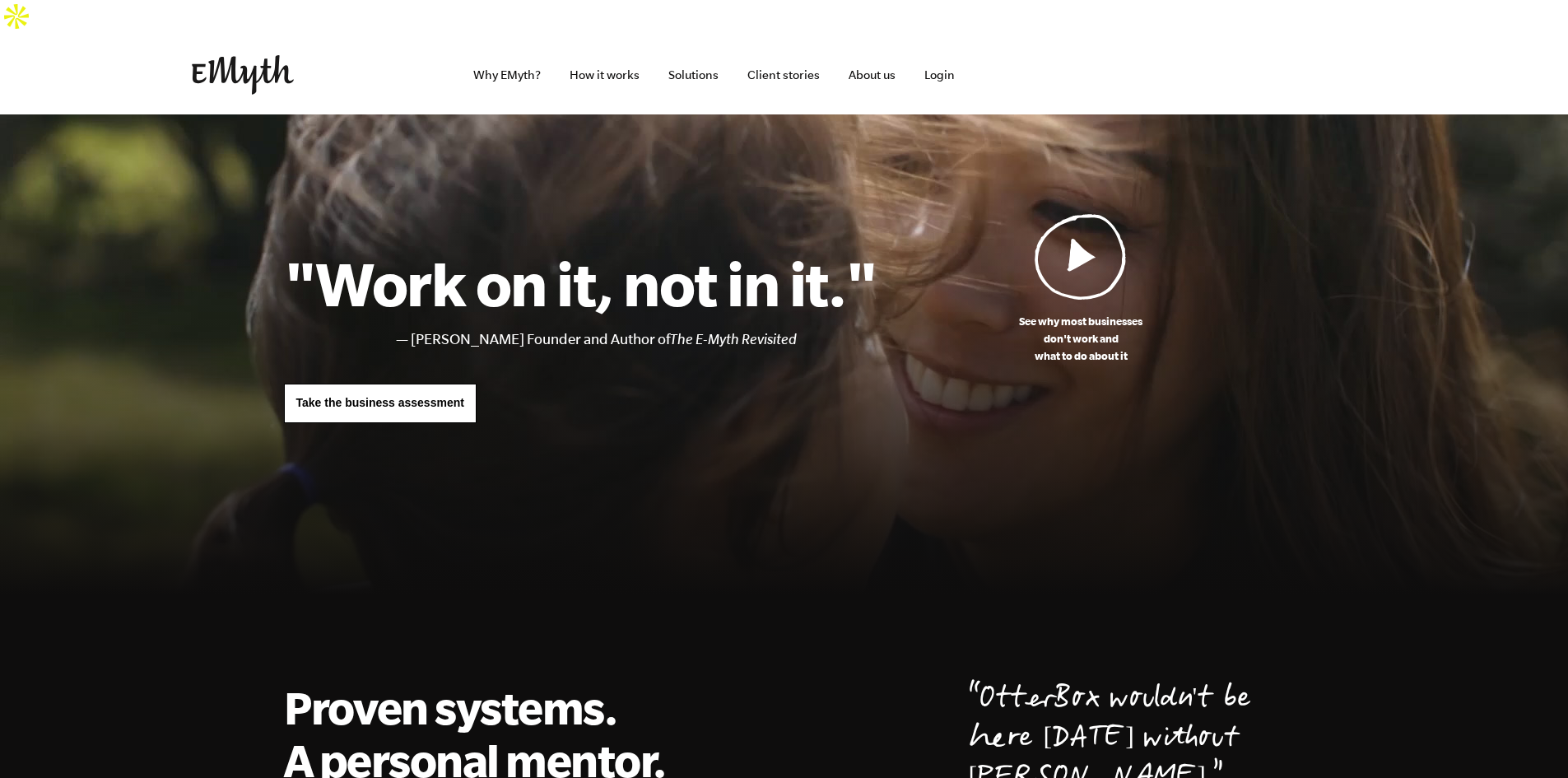
click at [1071, 235] on img at bounding box center [1081, 257] width 92 height 87
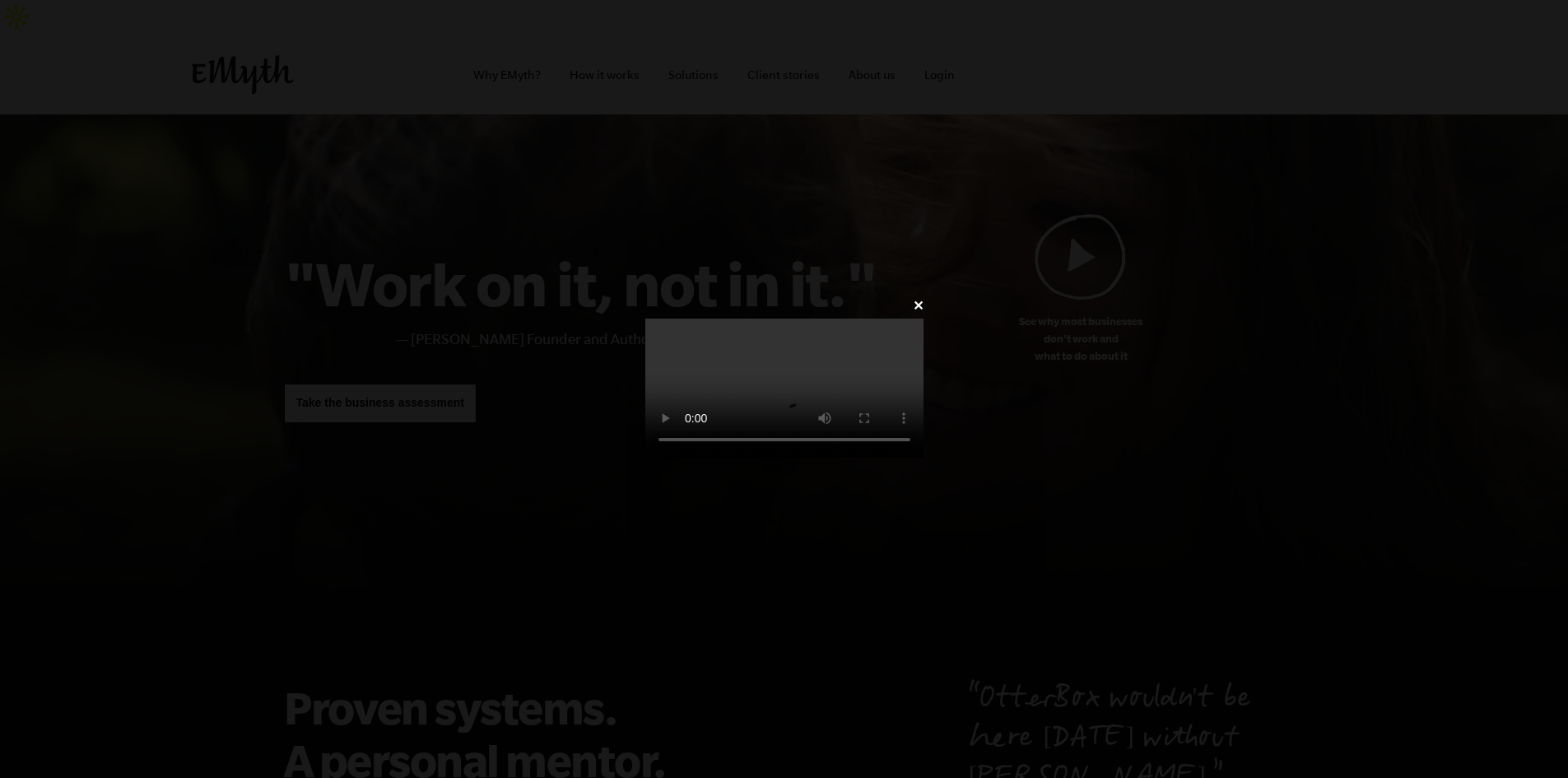
click at [620, 294] on div "✕" at bounding box center [784, 389] width 327 height 191
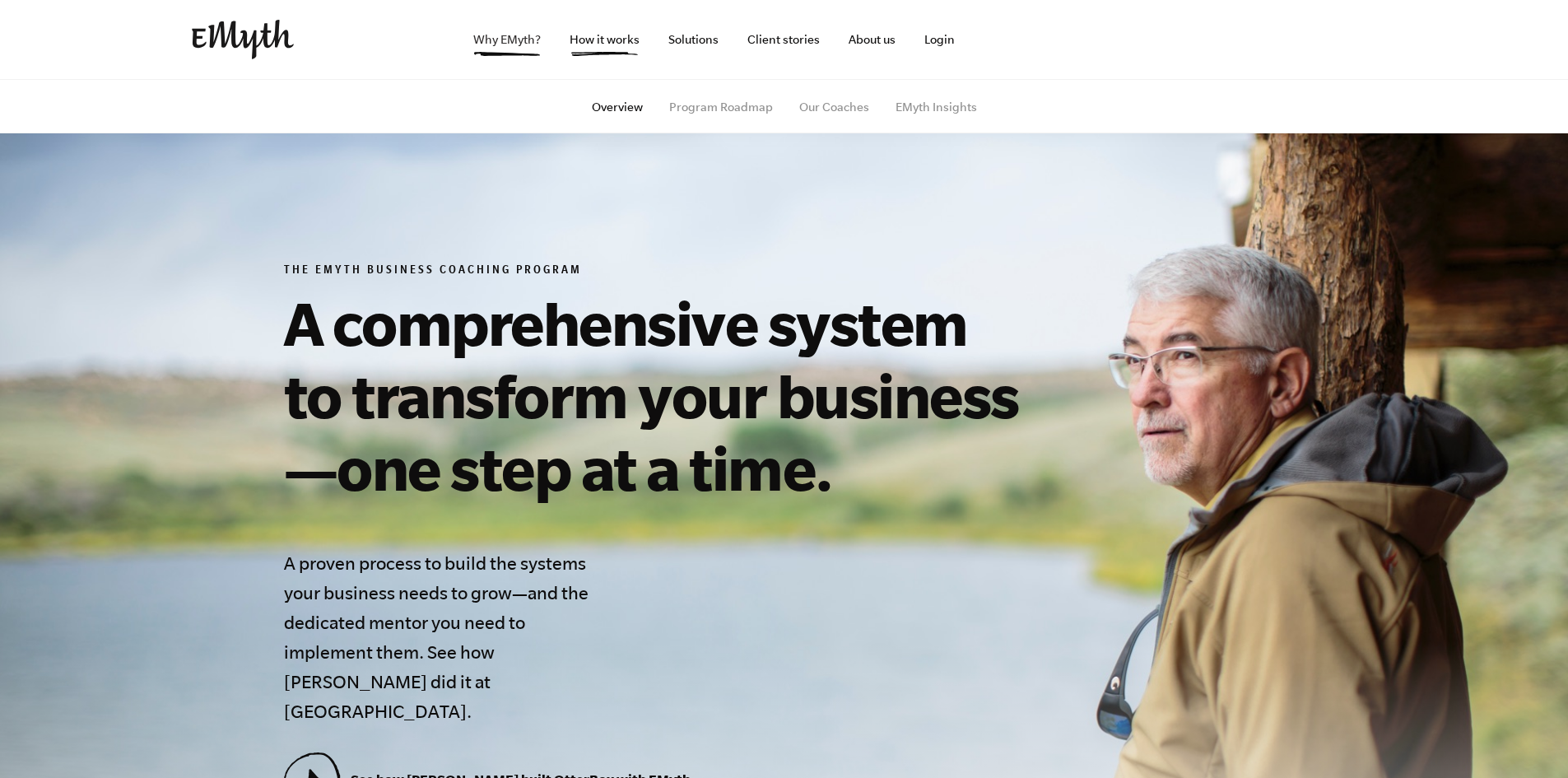
click at [486, 47] on link "Why EMyth?" at bounding box center [507, 40] width 94 height 79
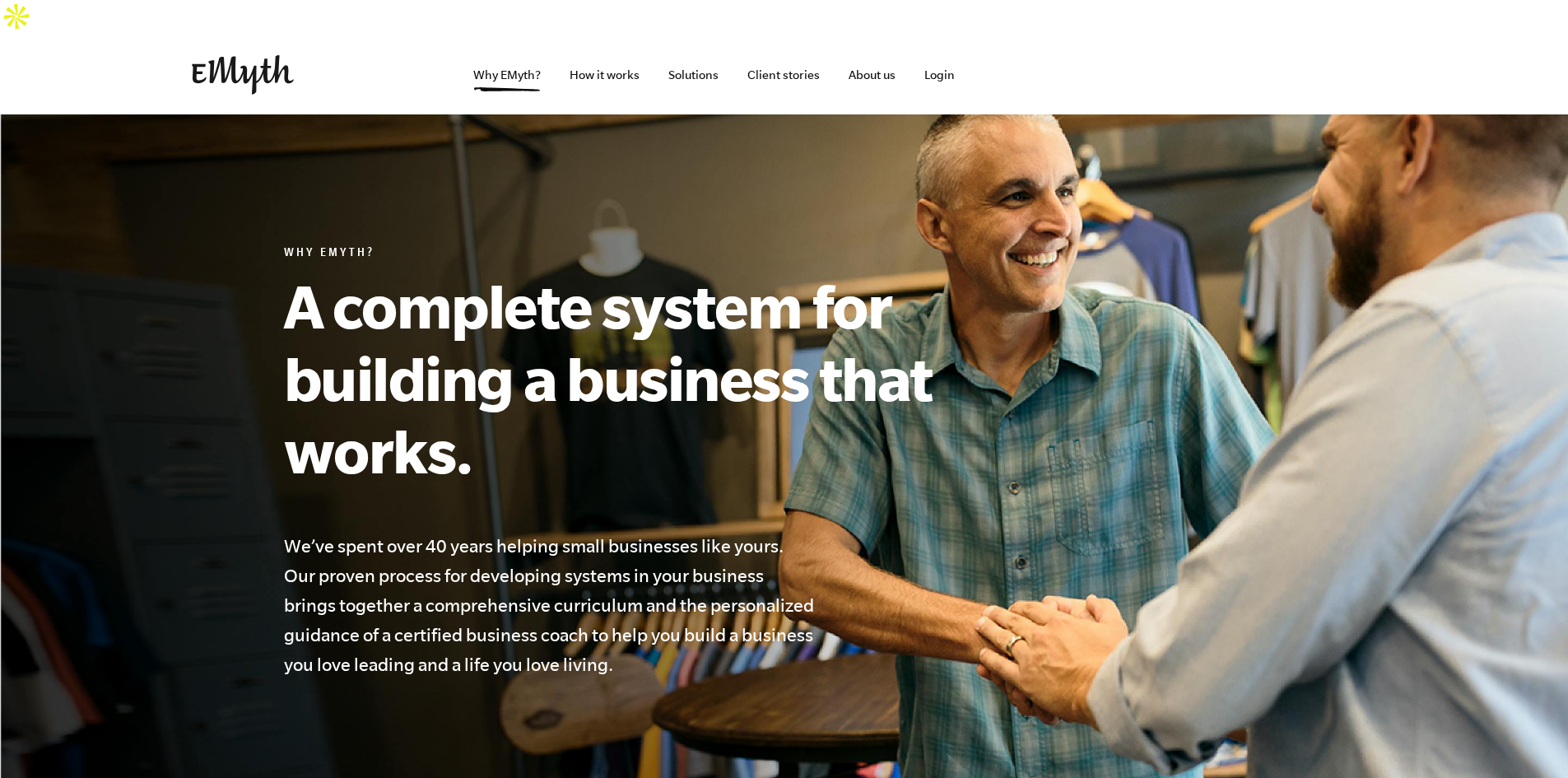
click at [230, 55] on img at bounding box center [242, 74] width 102 height 40
